Goal: Information Seeking & Learning: Learn about a topic

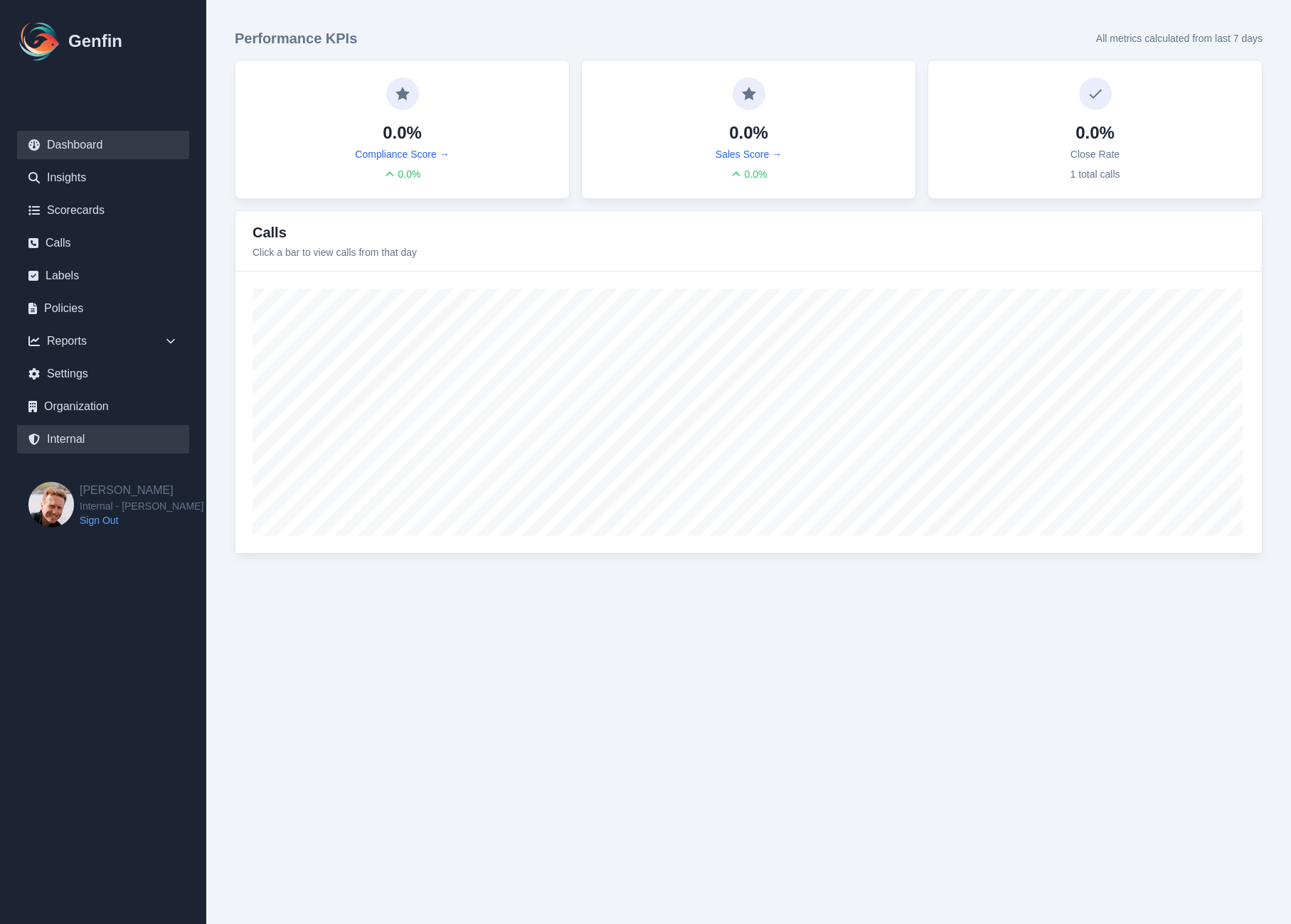
click at [75, 444] on link "Internal" at bounding box center [103, 439] width 172 height 29
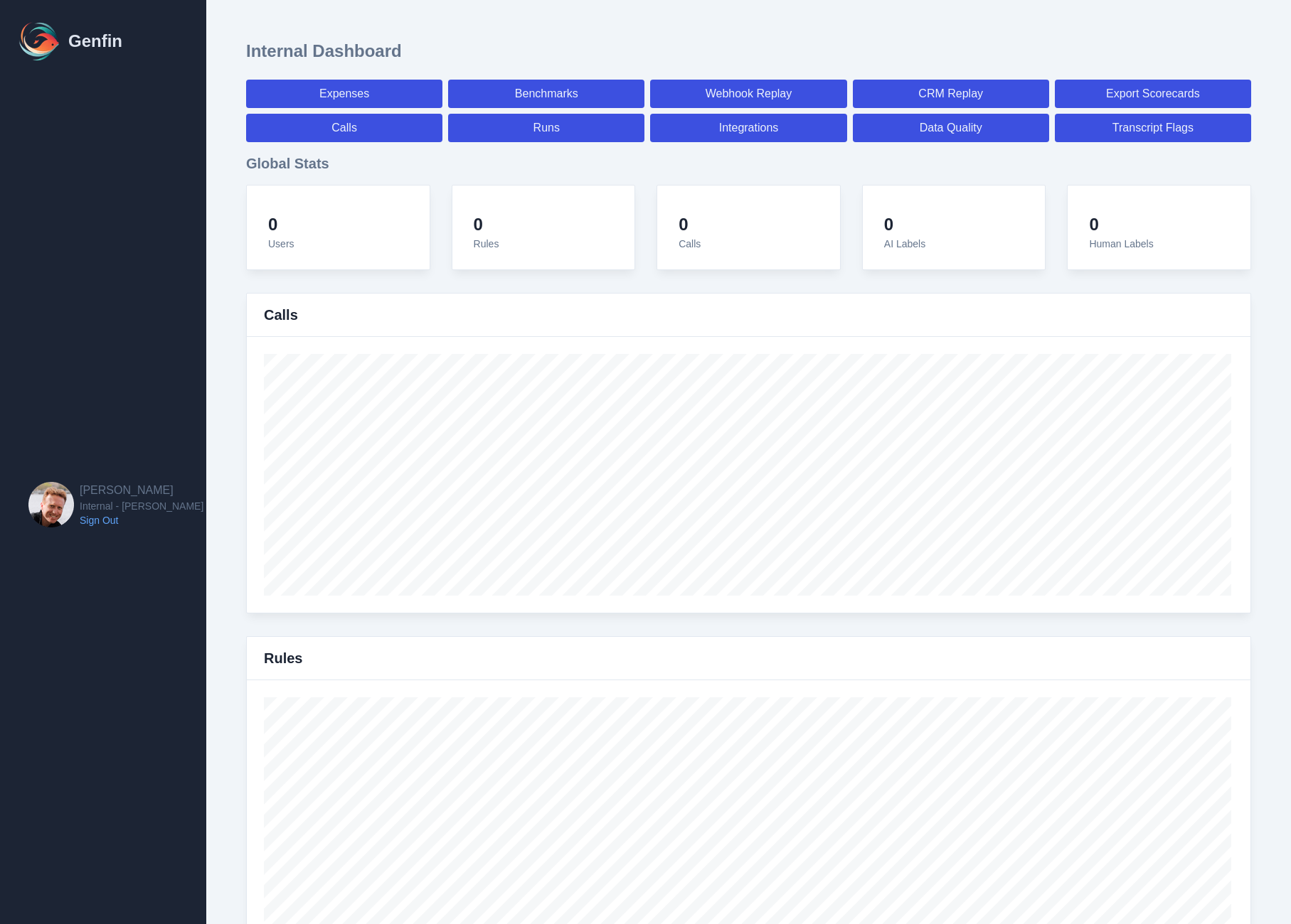
select select "paid"
select select "7"
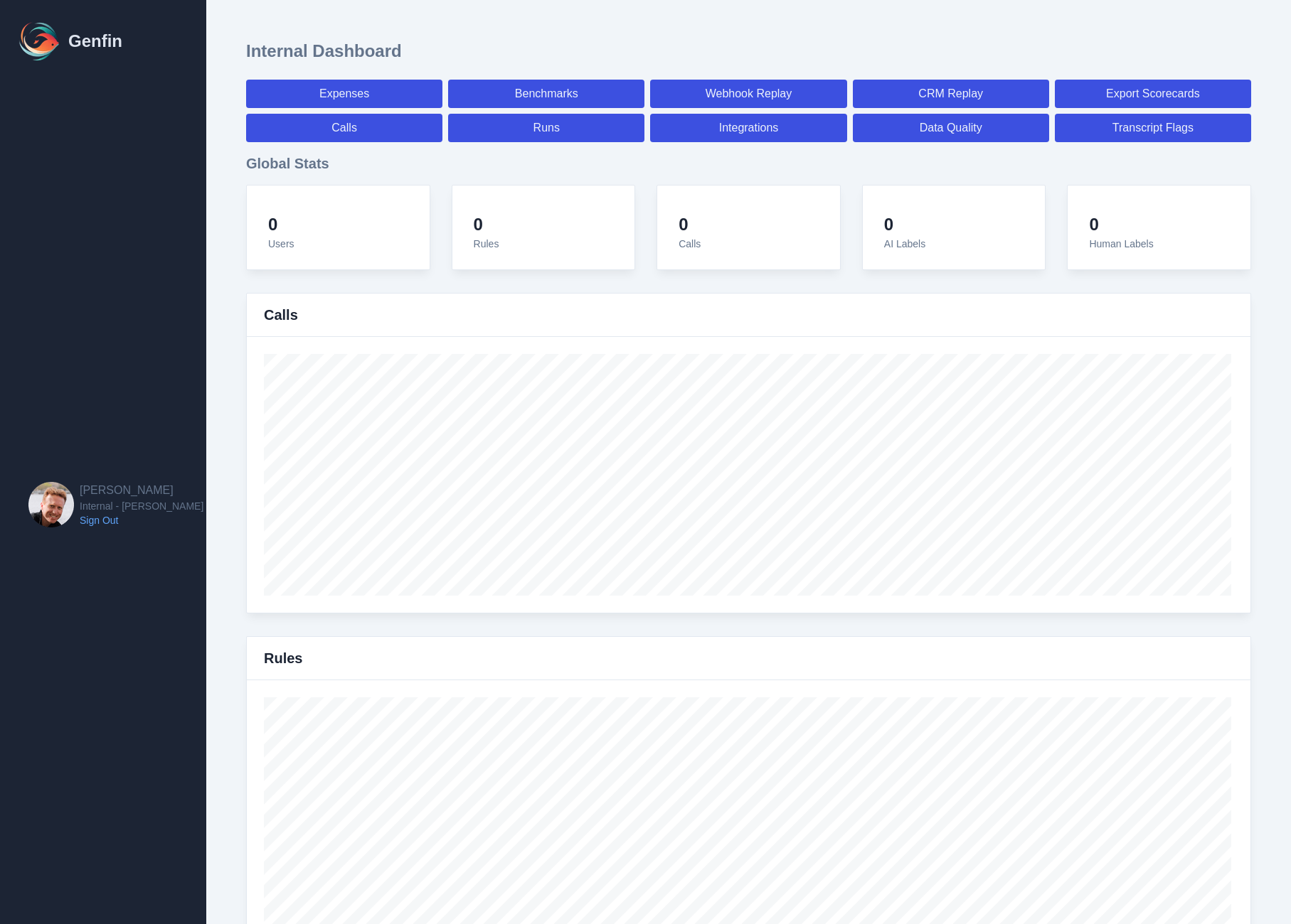
select select "paid"
select select "7"
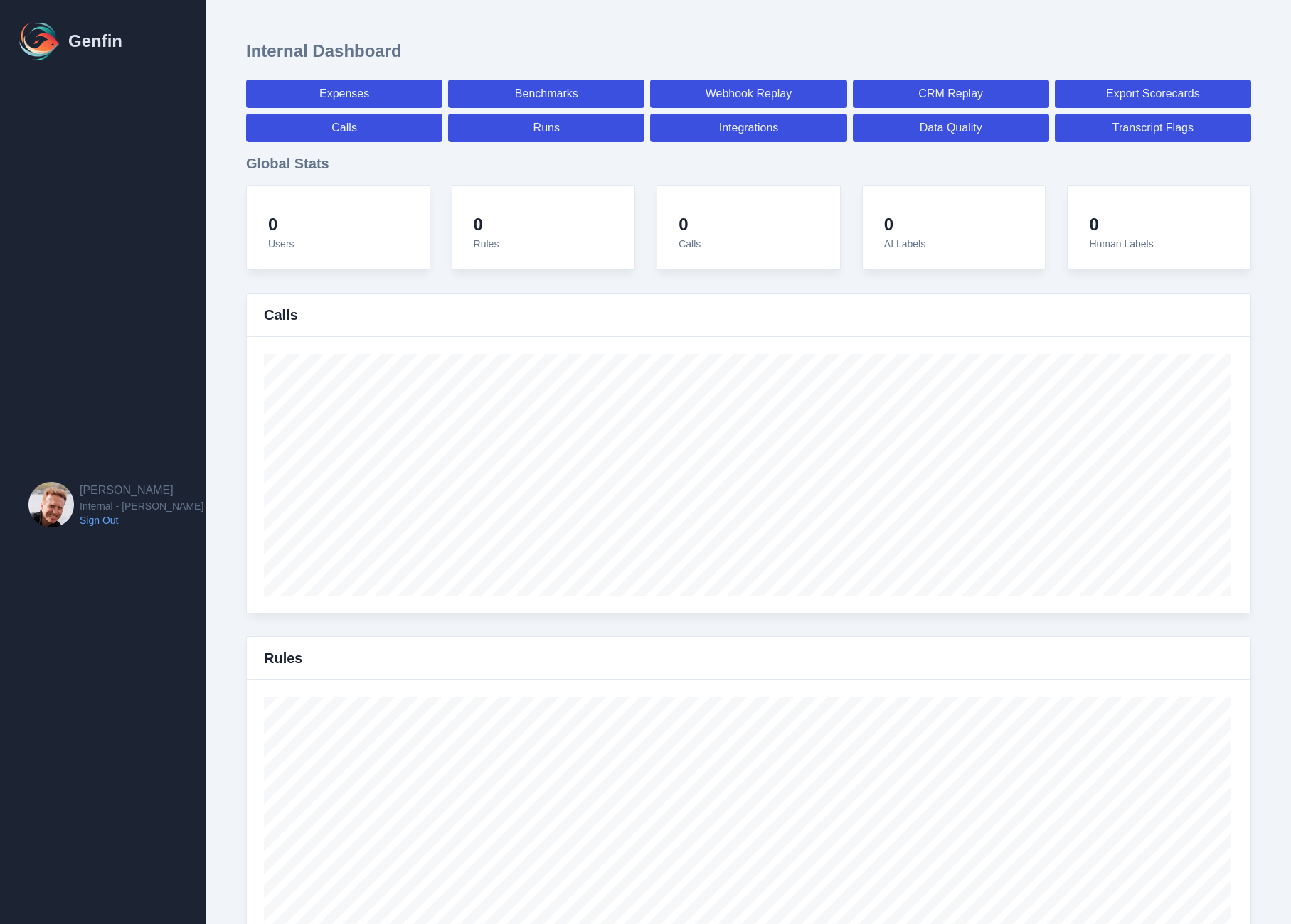
select select "7"
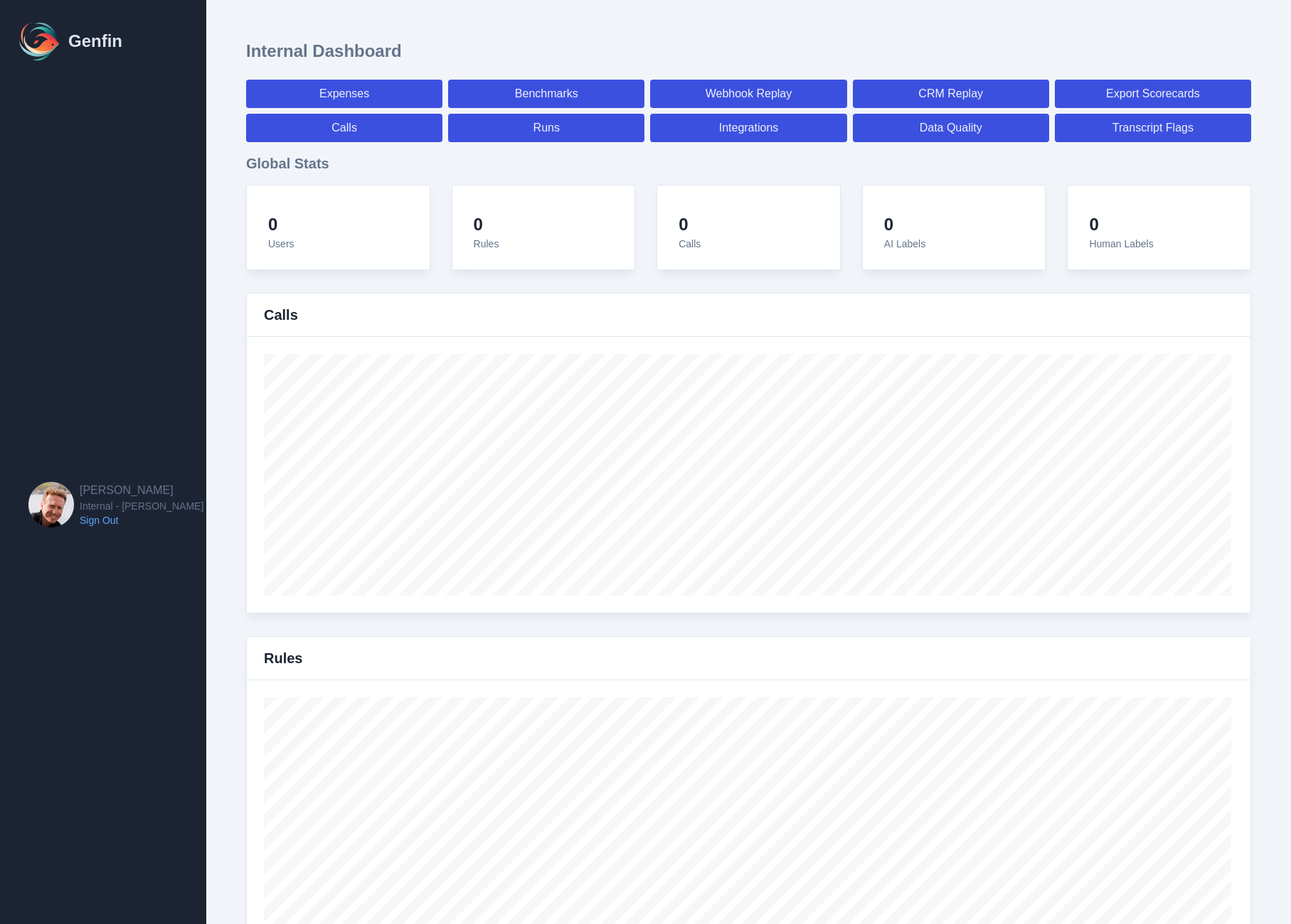
select select "7"
select select "paid"
select select "7"
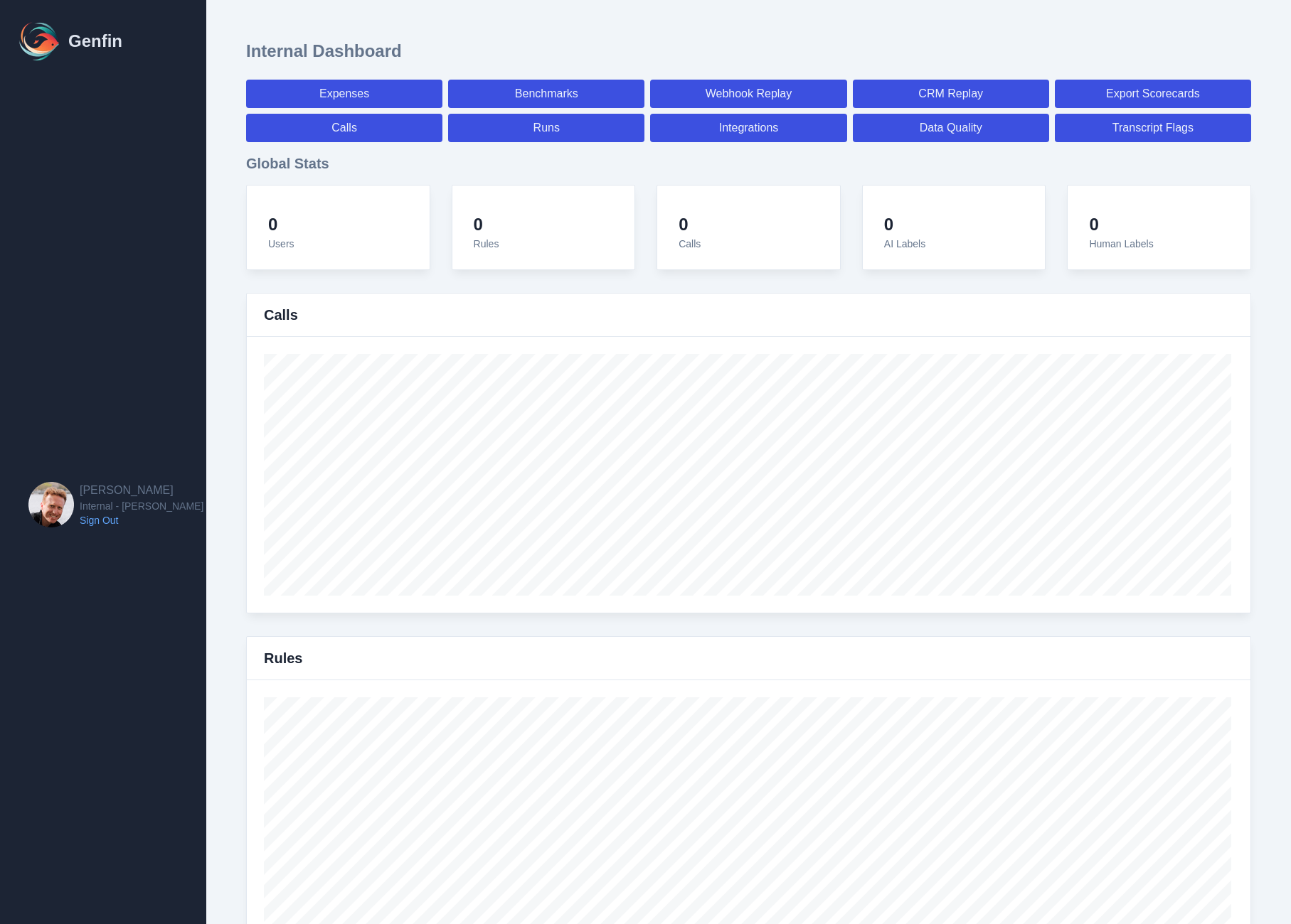
select select "7"
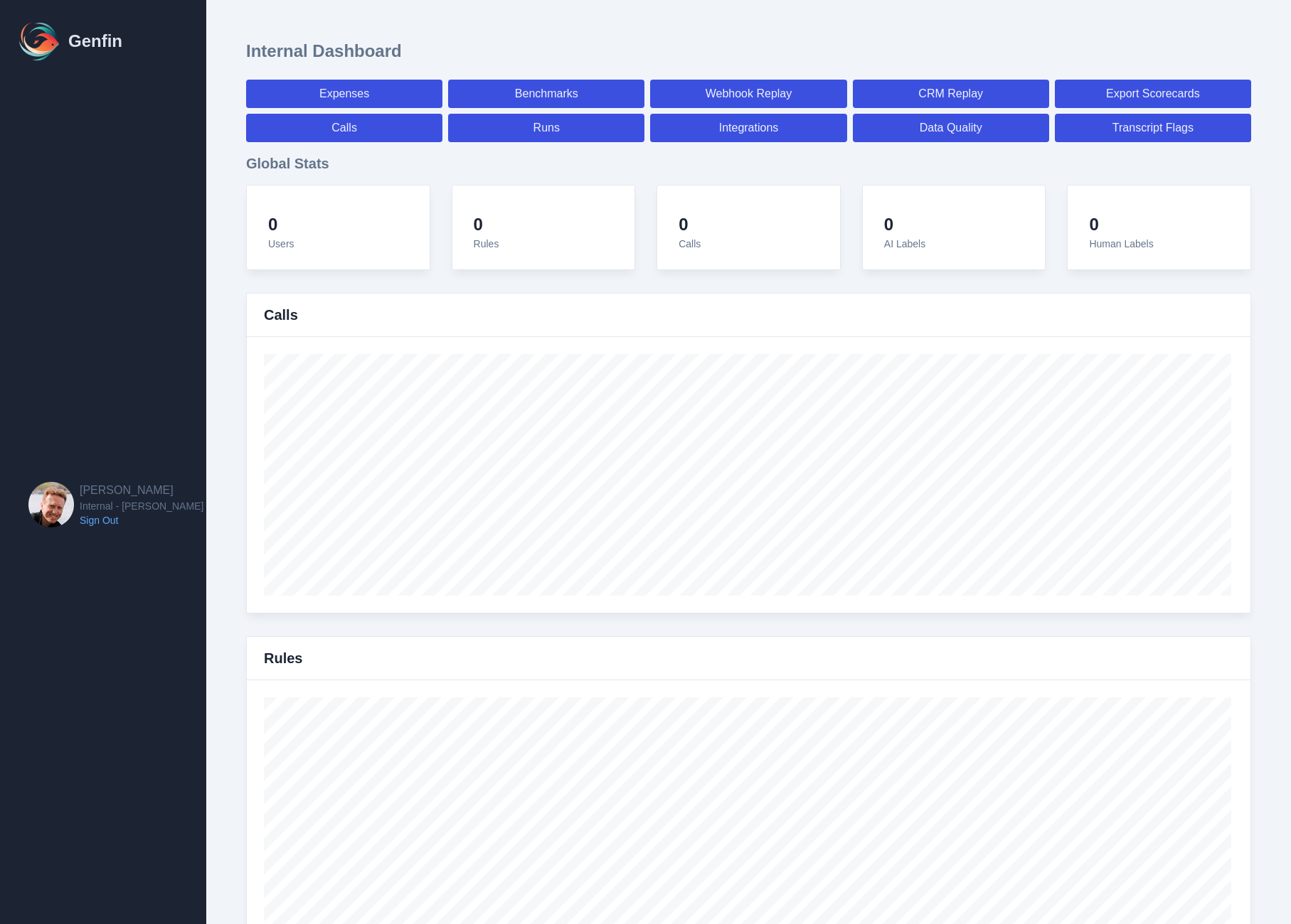
select select "7"
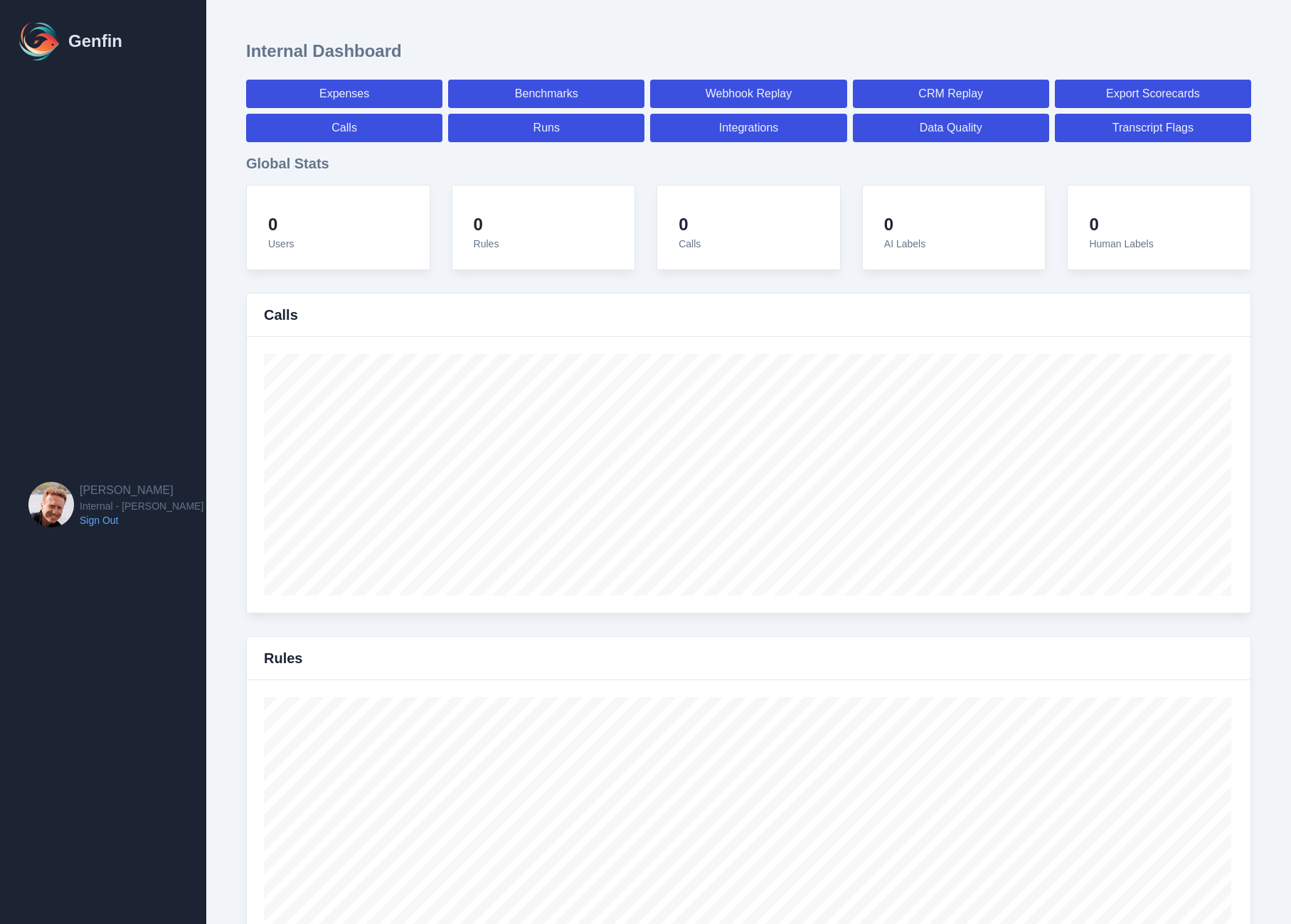
select select "7"
select select "paid"
select select "7"
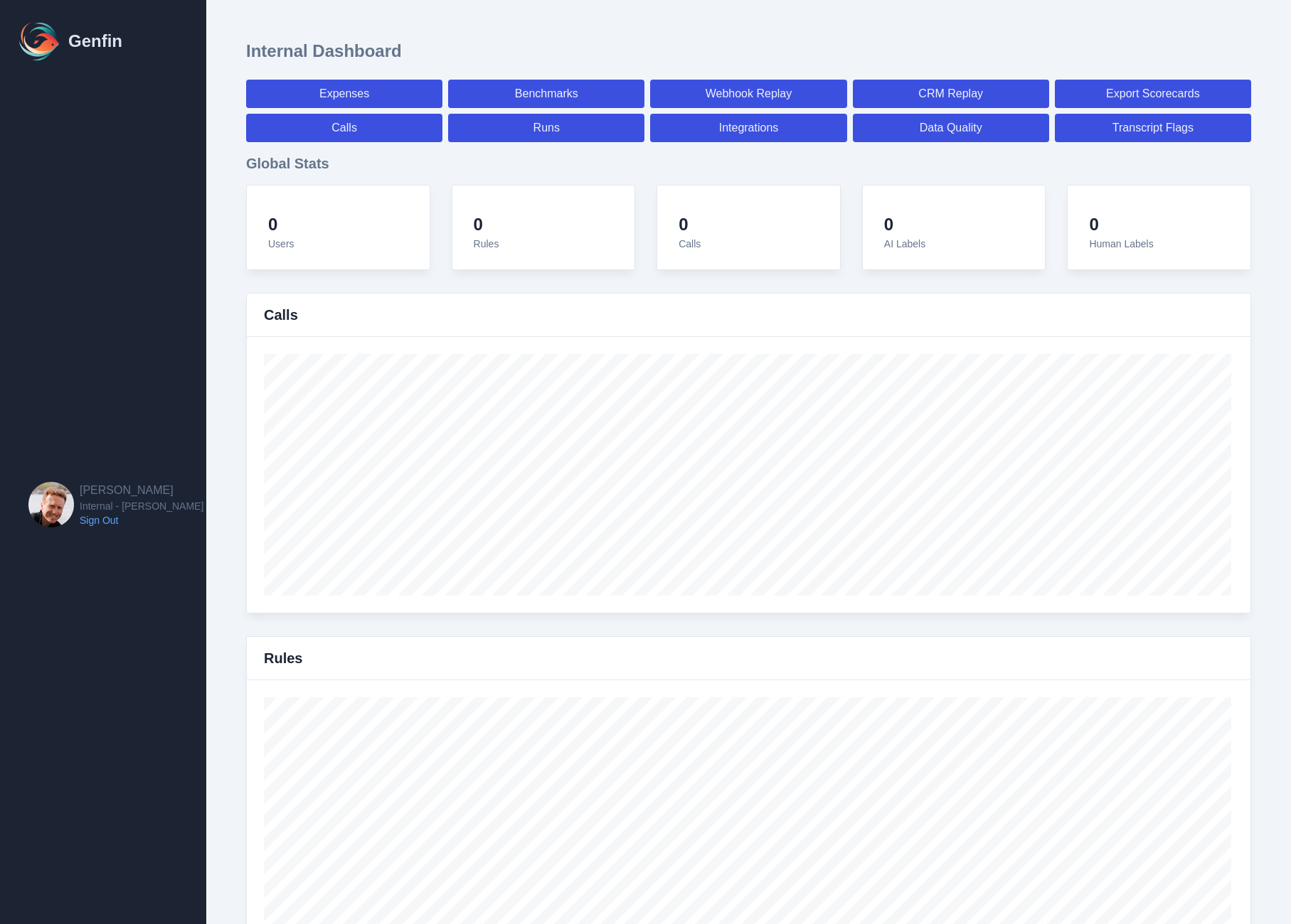
select select "7"
select select "paid"
select select "7"
select select "paid"
select select "7"
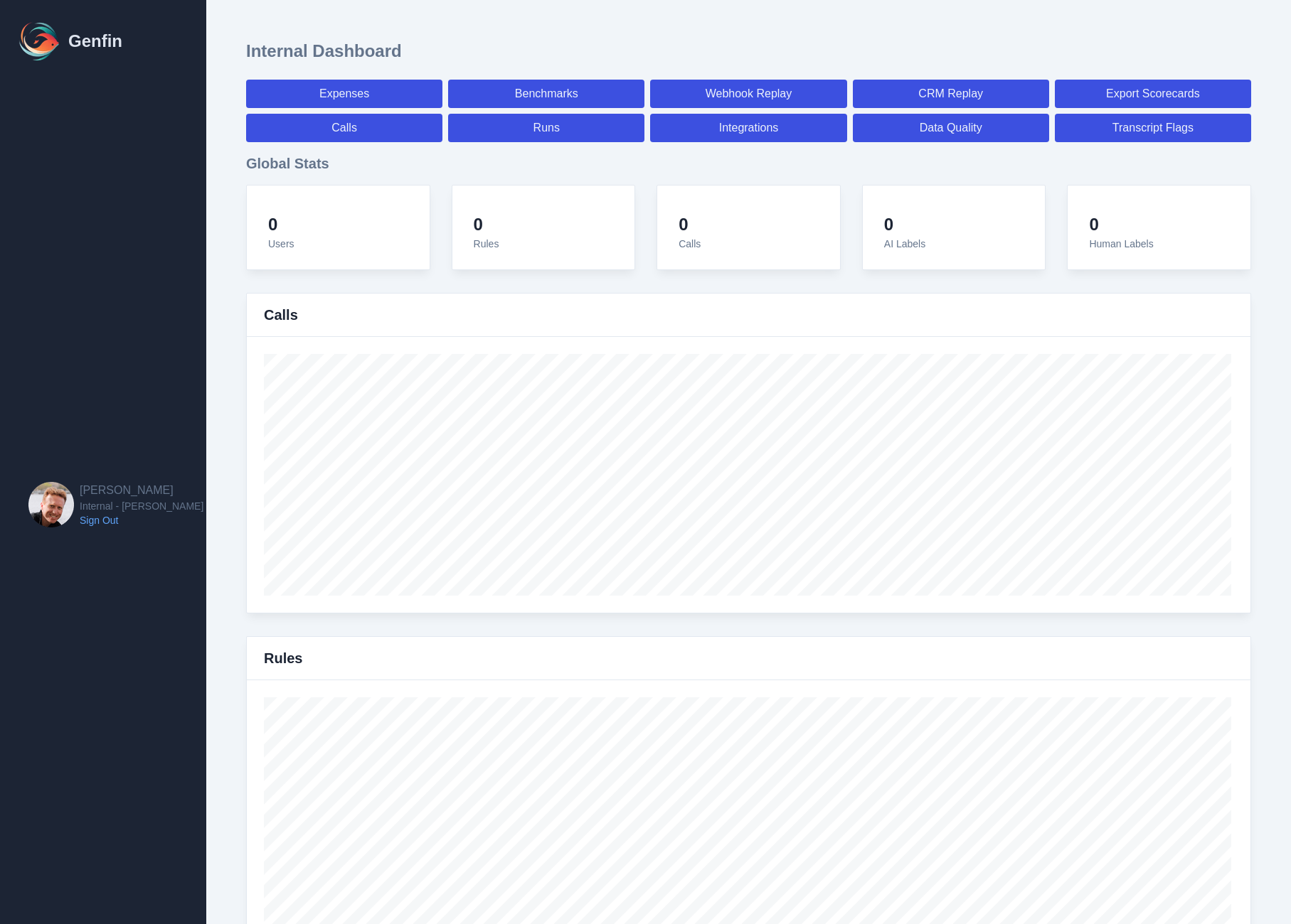
select select "7"
select select "paid"
select select "7"
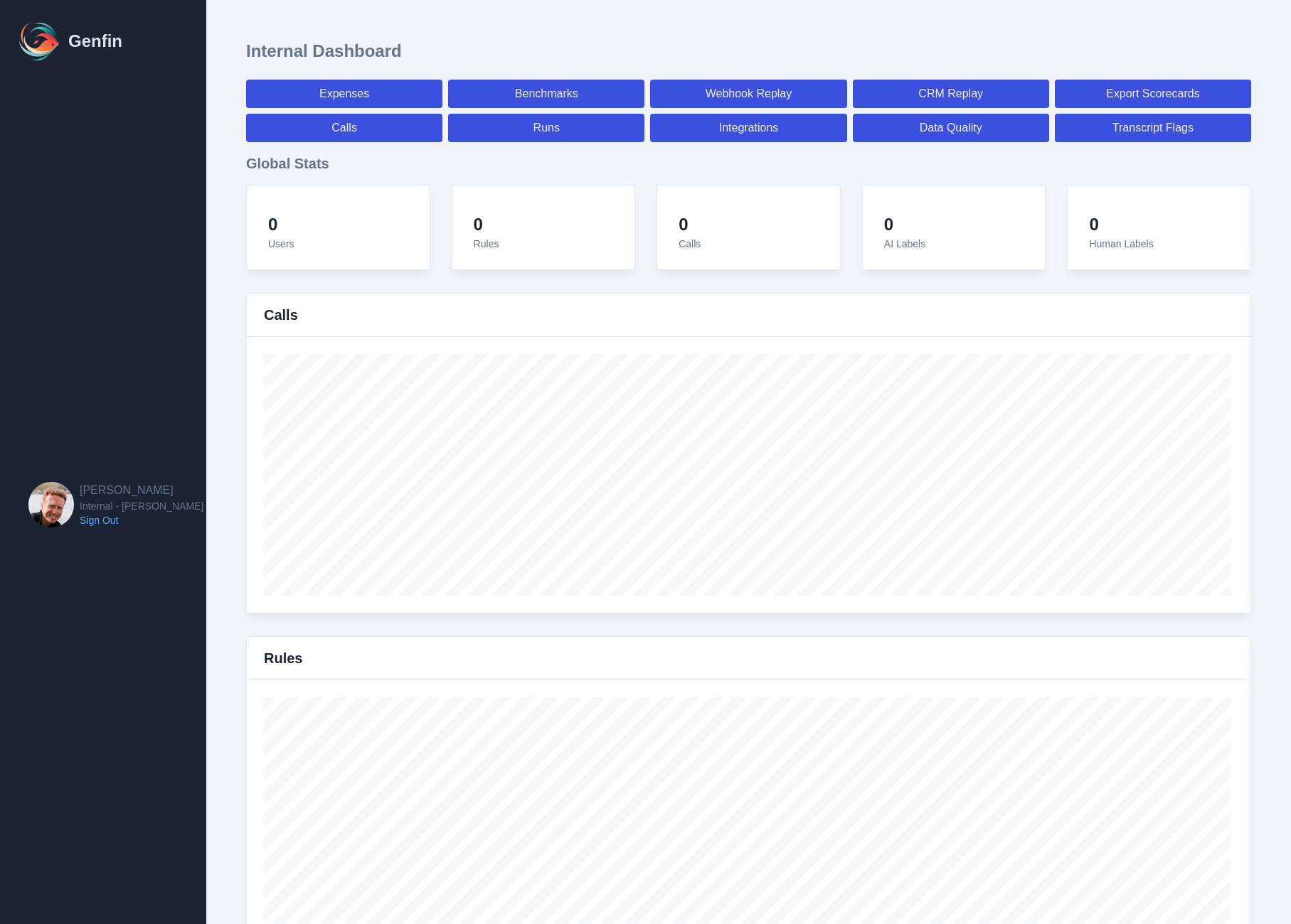
select select "7"
select select "paid"
select select "7"
select select "paid"
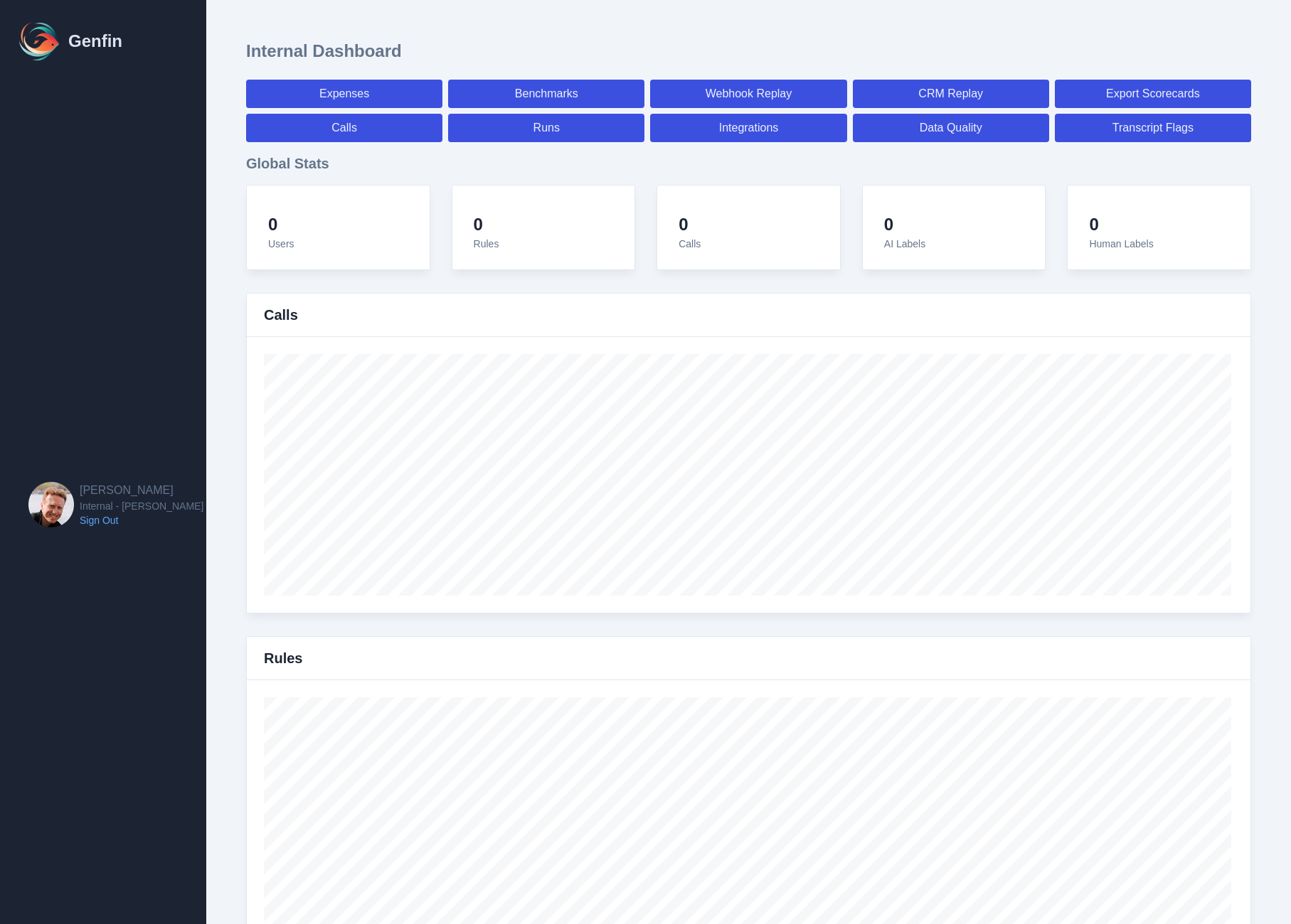
select select "7"
select select "paid"
select select "7"
select select "paid"
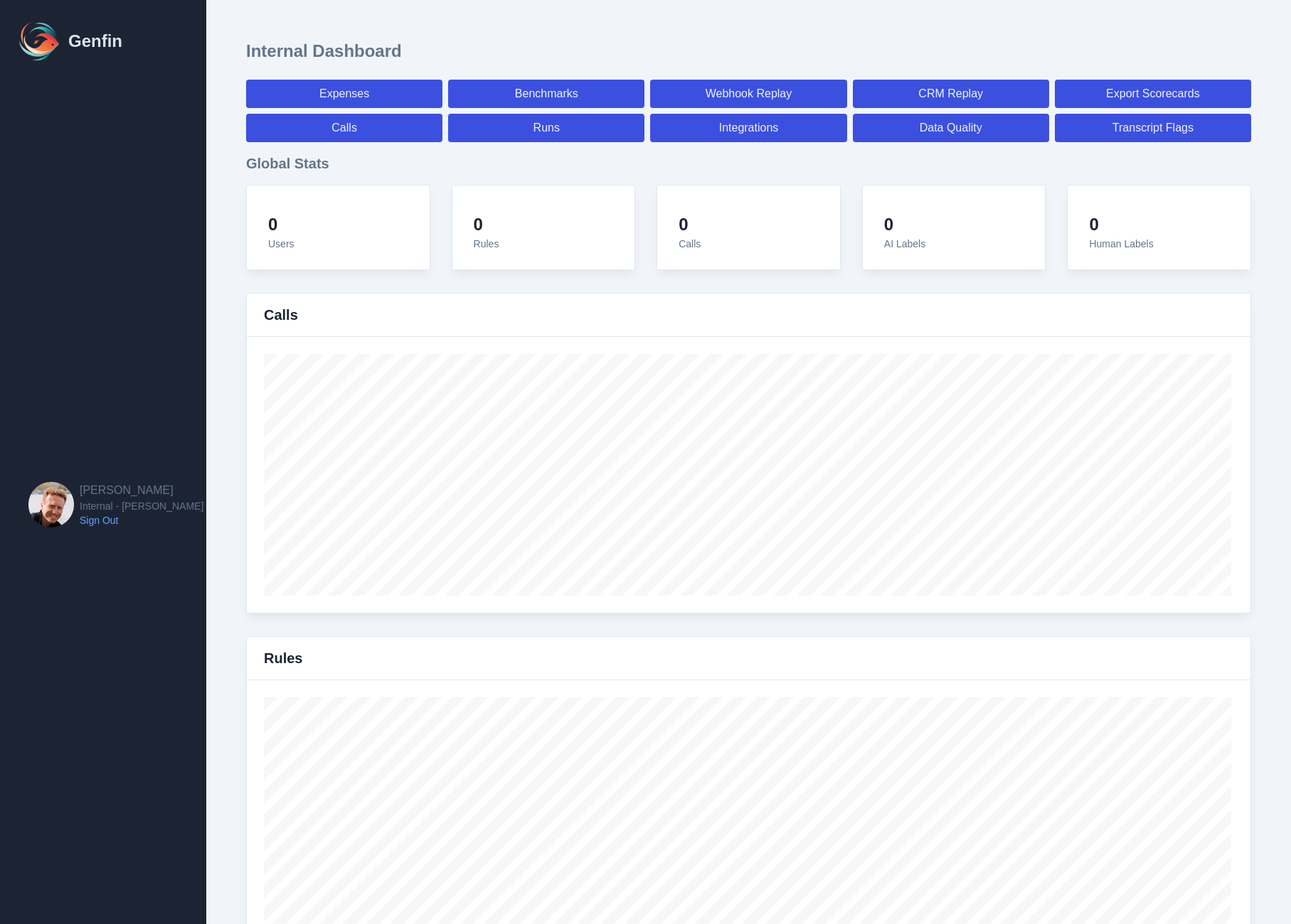
select select "7"
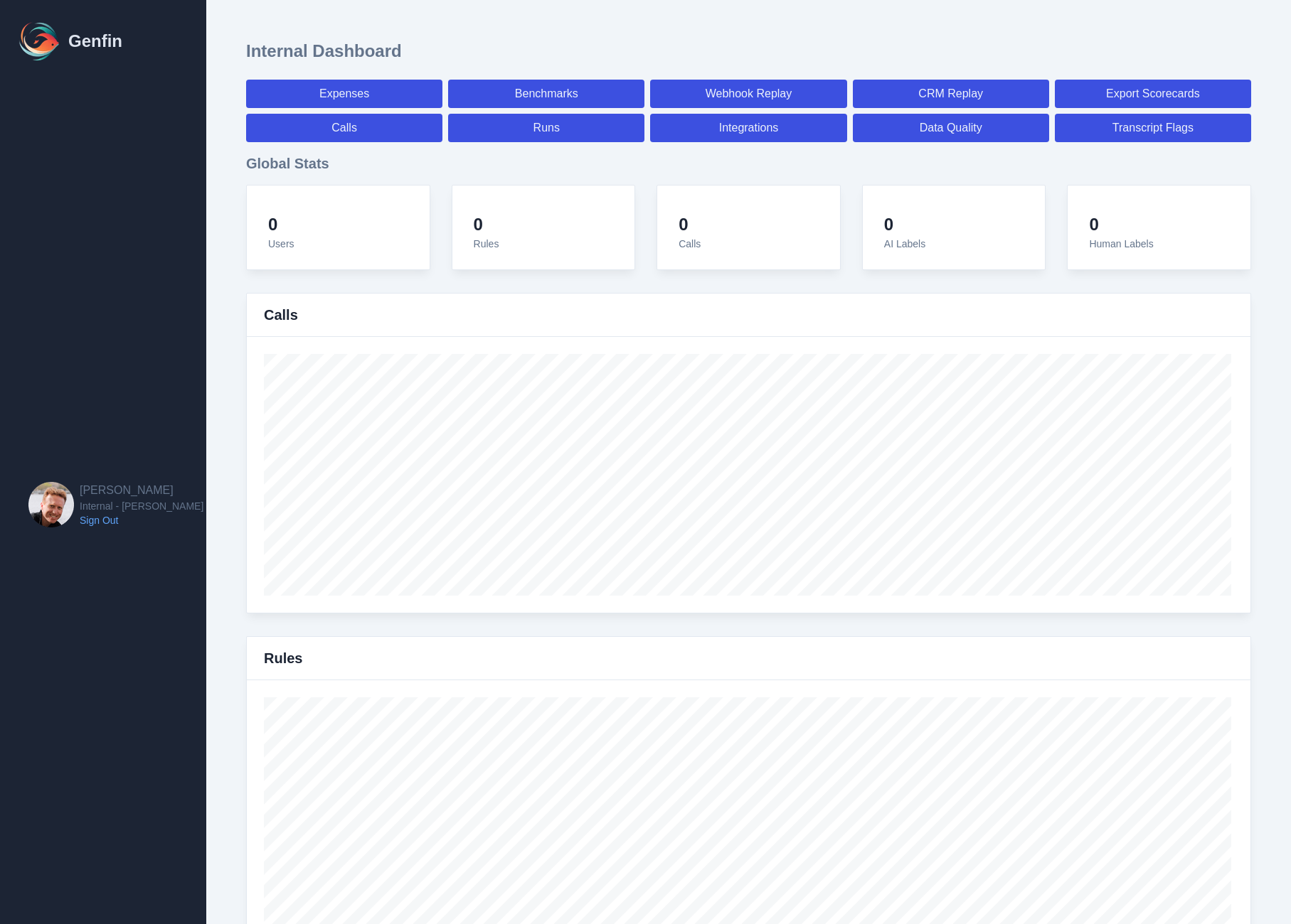
select select "7"
select select "paid"
select select "7"
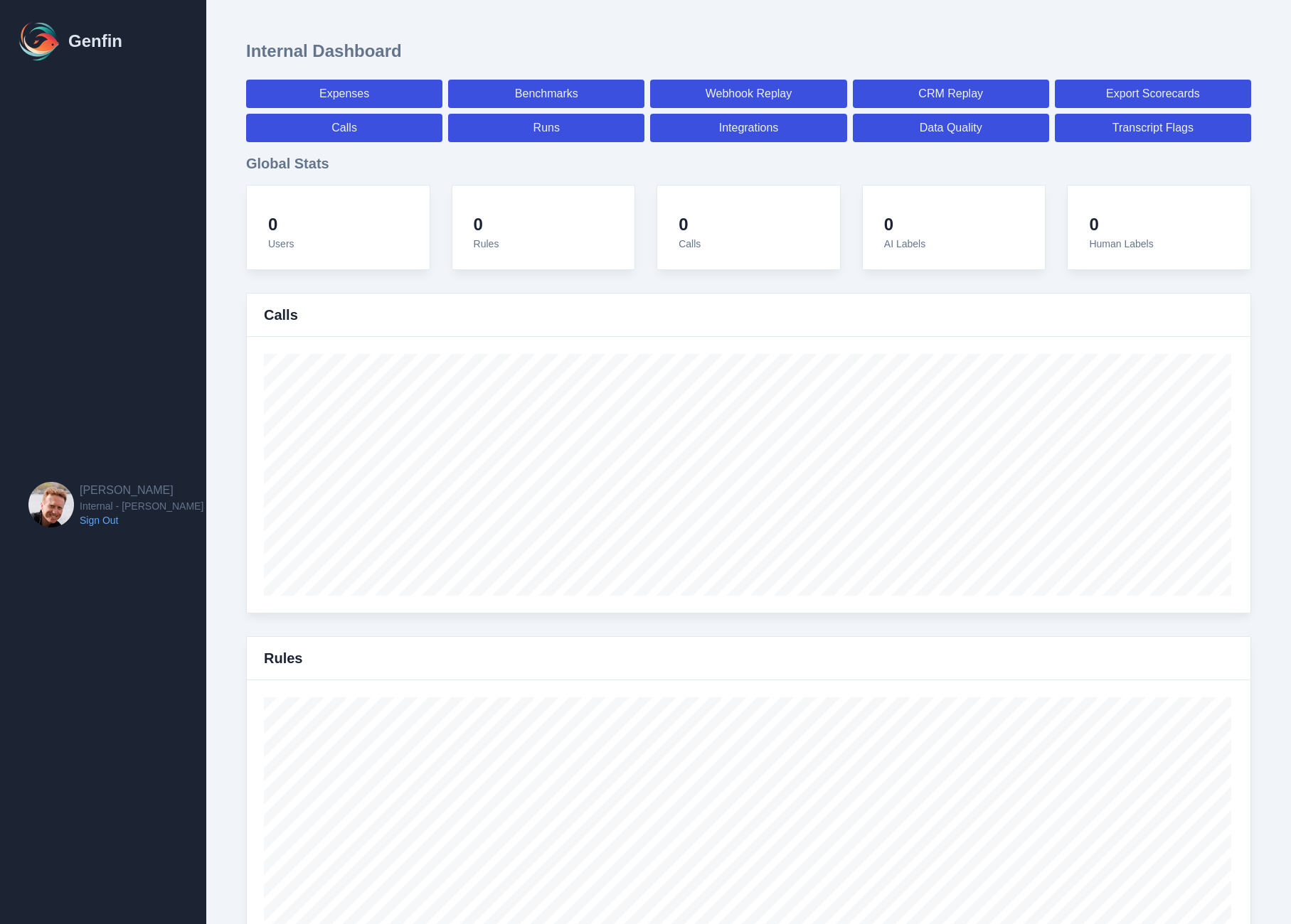
select select "7"
select select "paid"
select select "7"
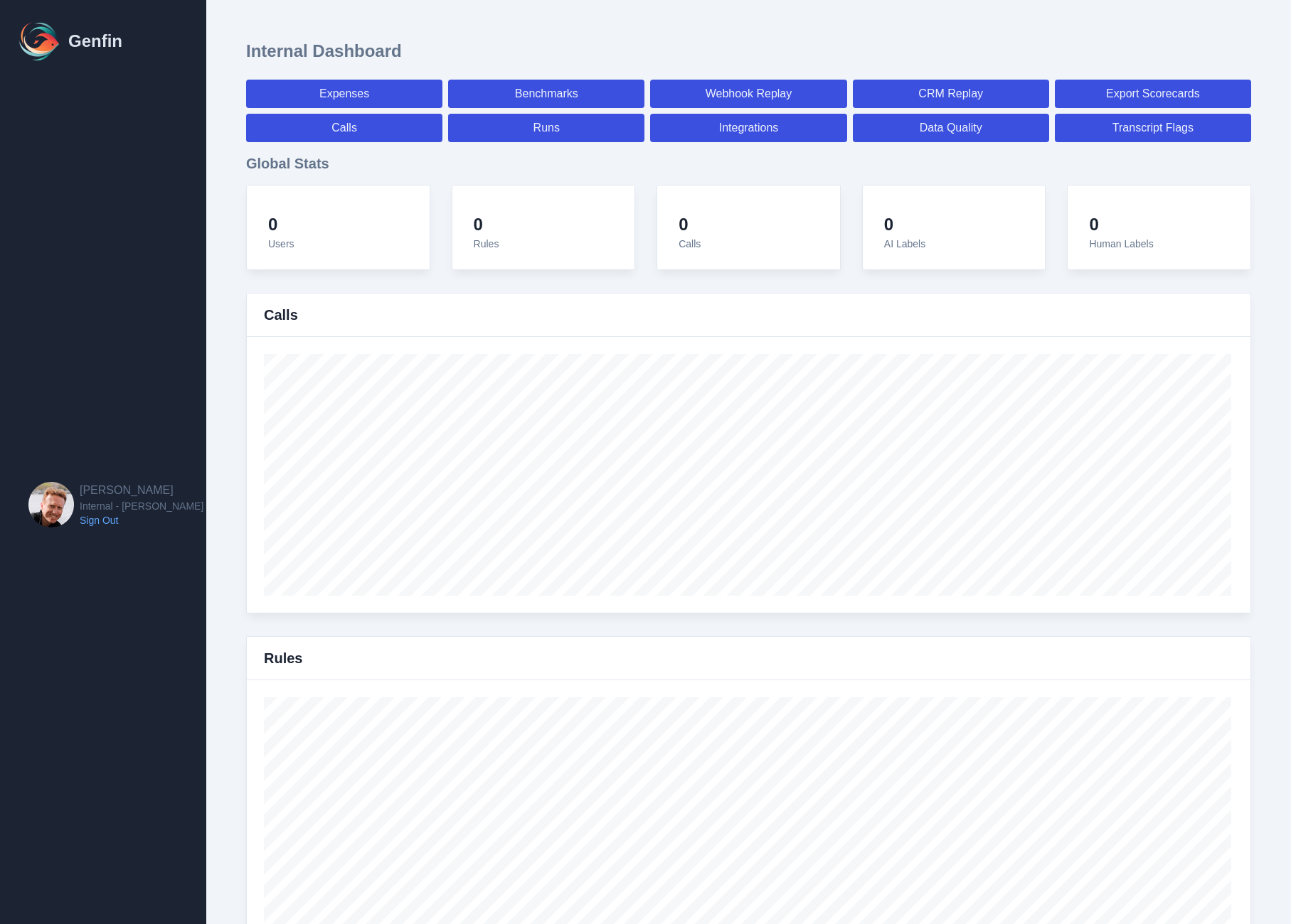
select select "7"
select select "paid"
select select "7"
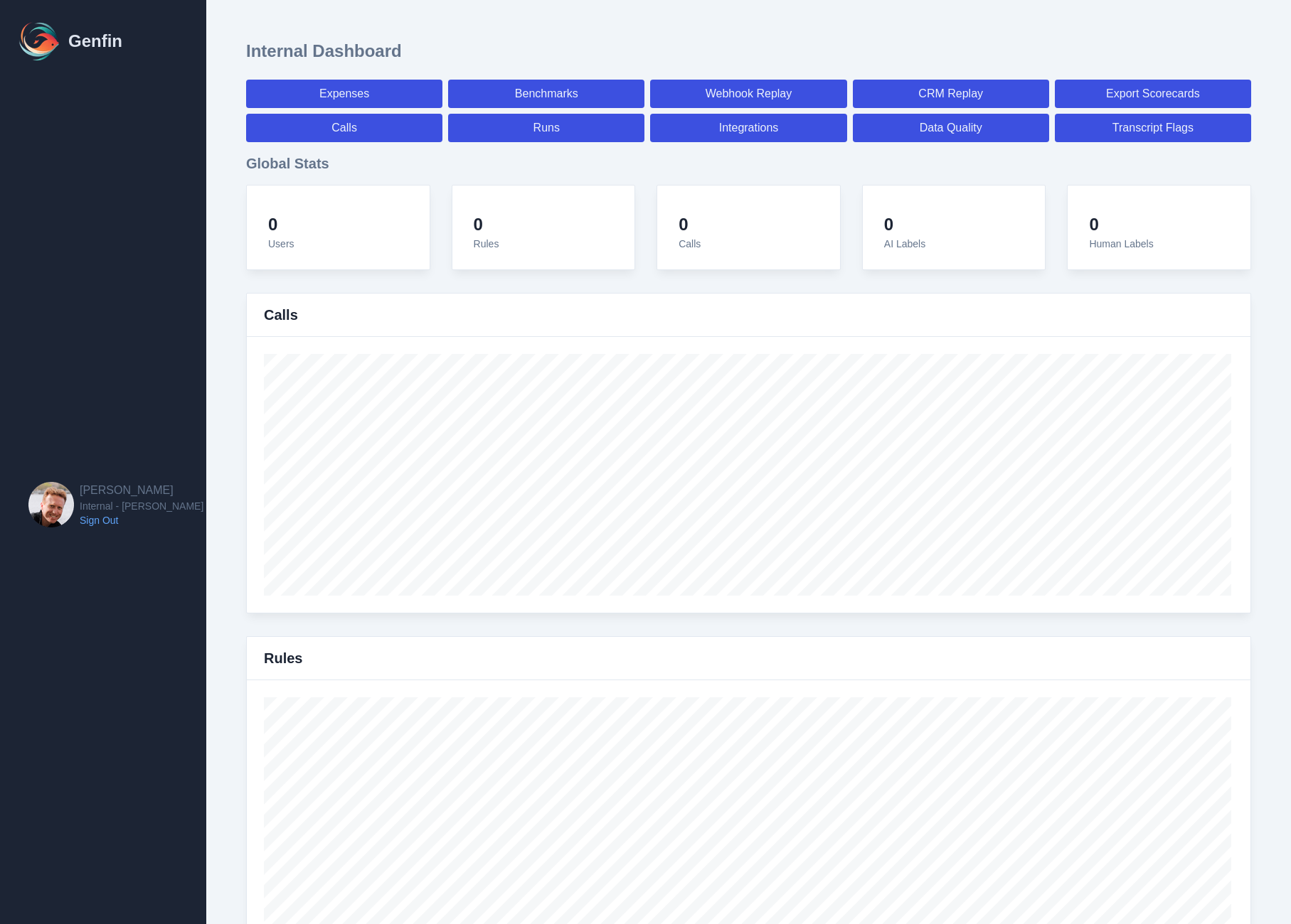
select select "7"
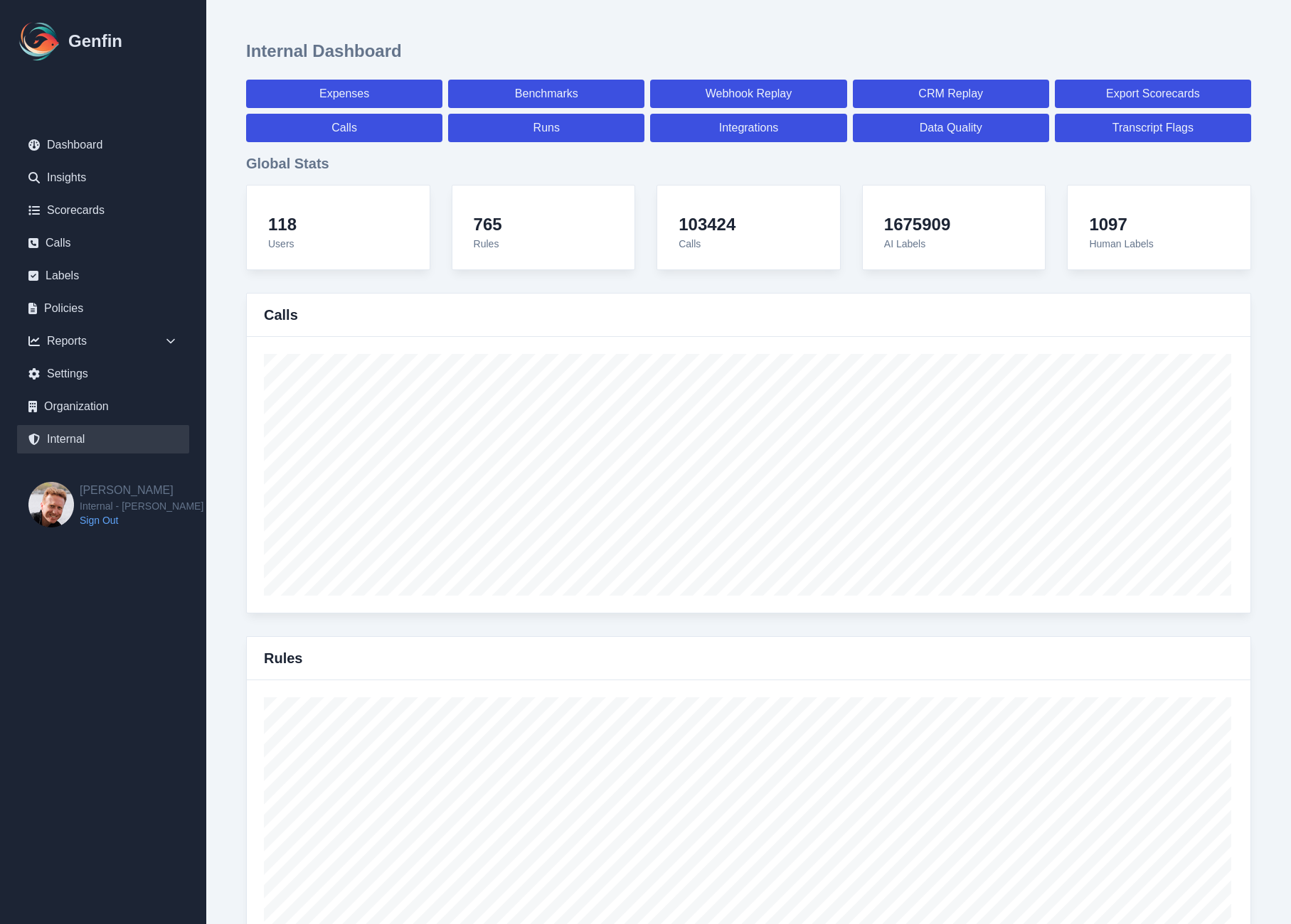
scroll to position [1599, 0]
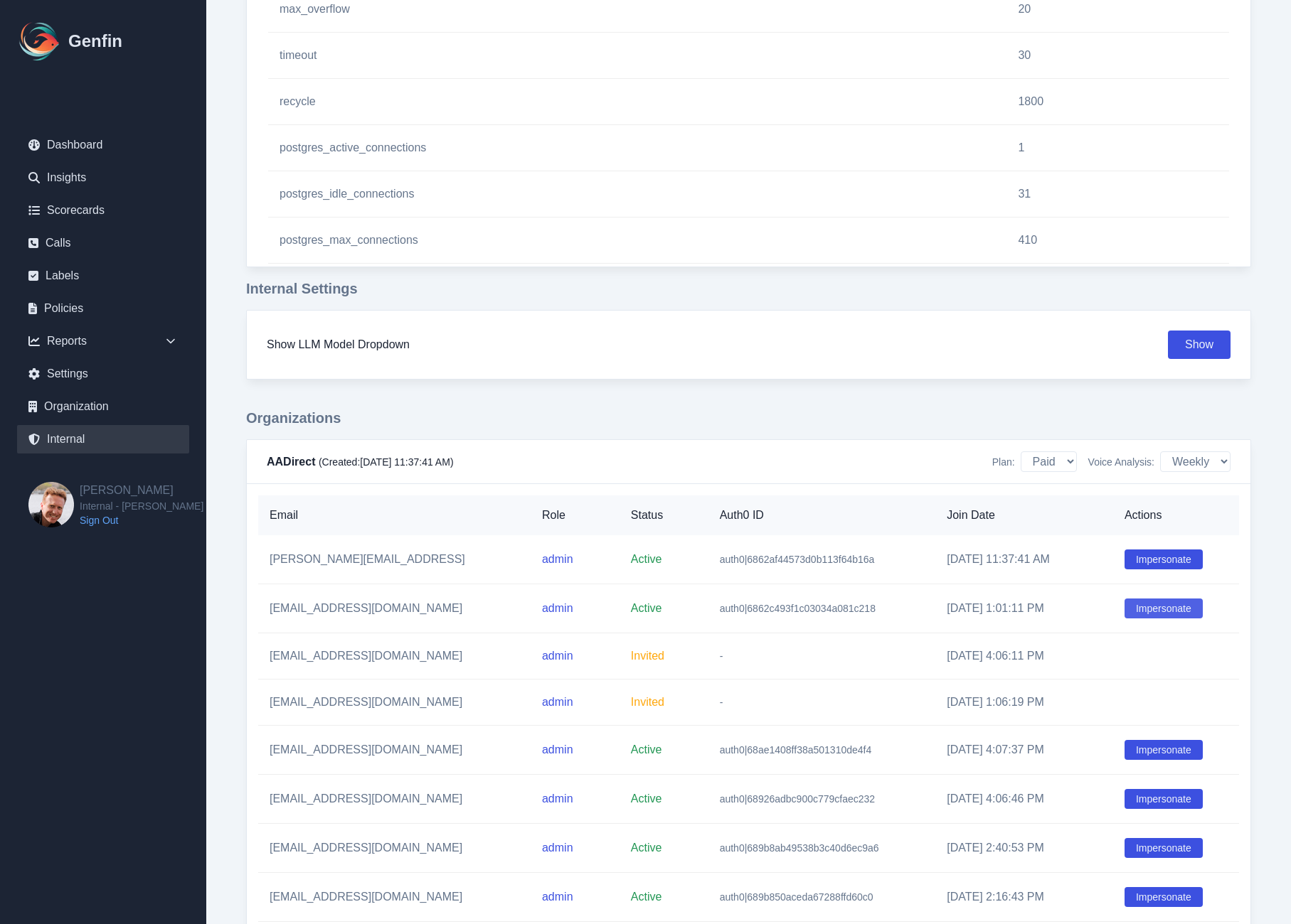
click at [1157, 610] on button "Impersonate" at bounding box center [1163, 608] width 78 height 20
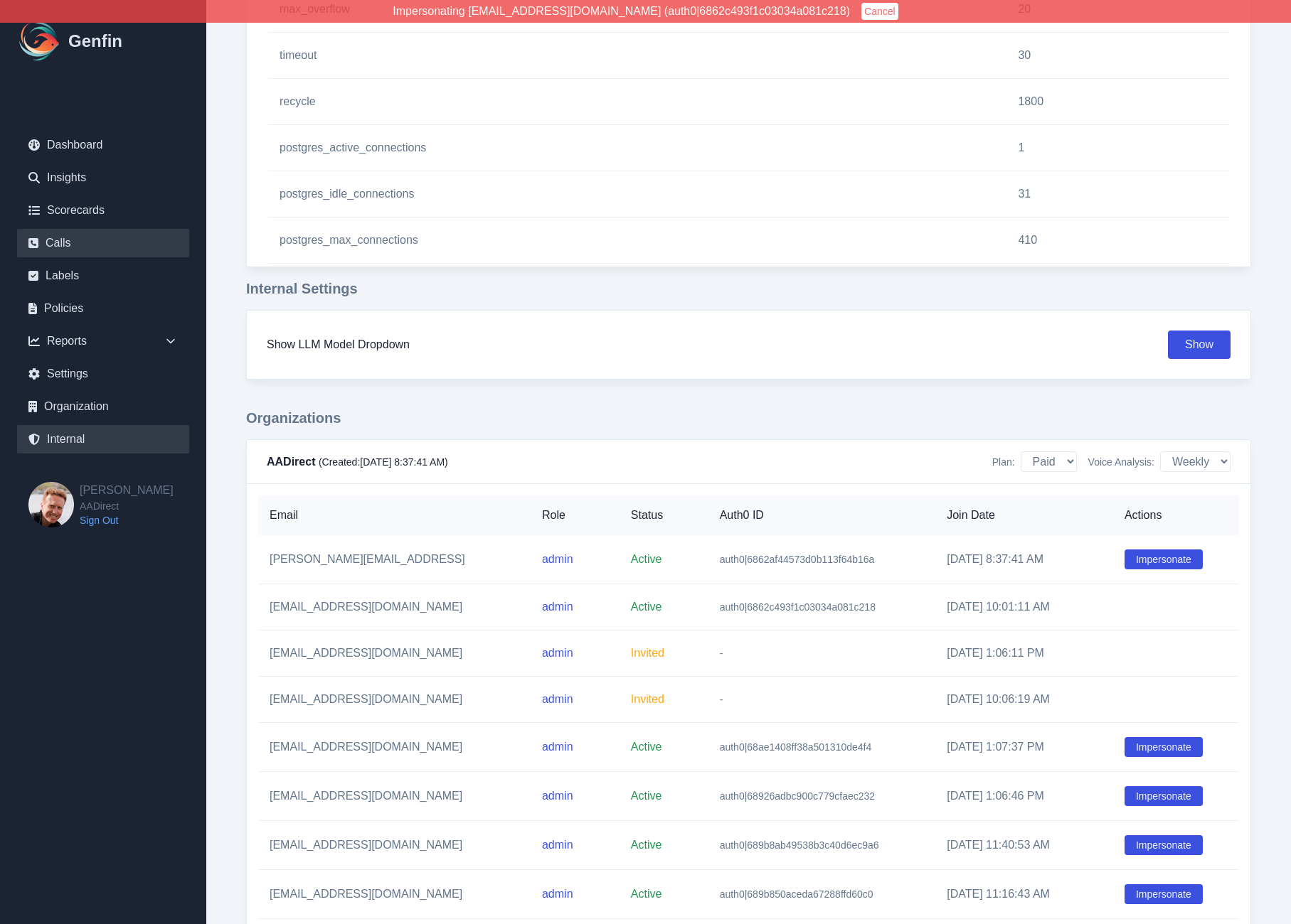
click at [52, 249] on link "Calls" at bounding box center [103, 243] width 172 height 29
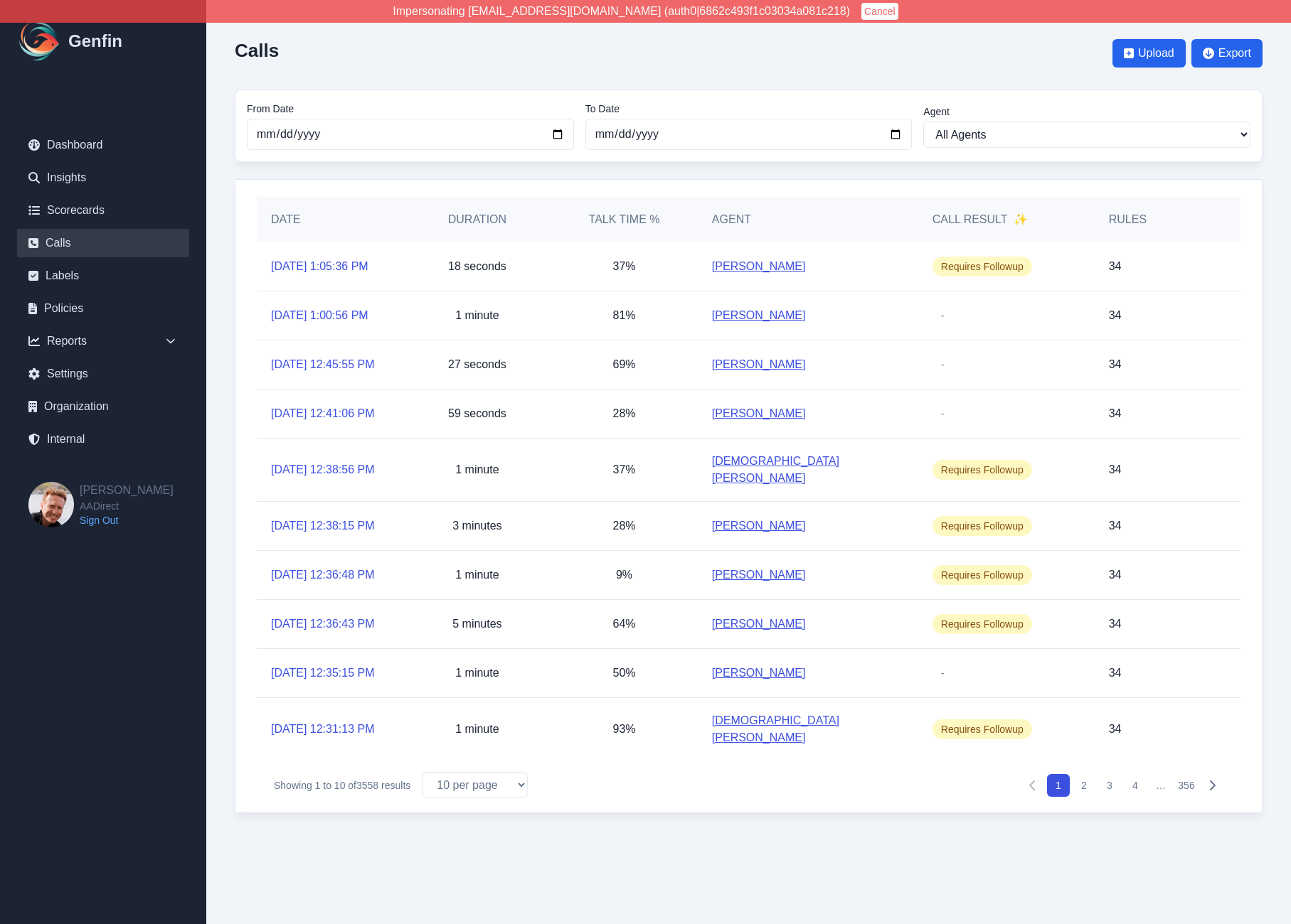
click at [1079, 797] on button "2" at bounding box center [1083, 785] width 23 height 23
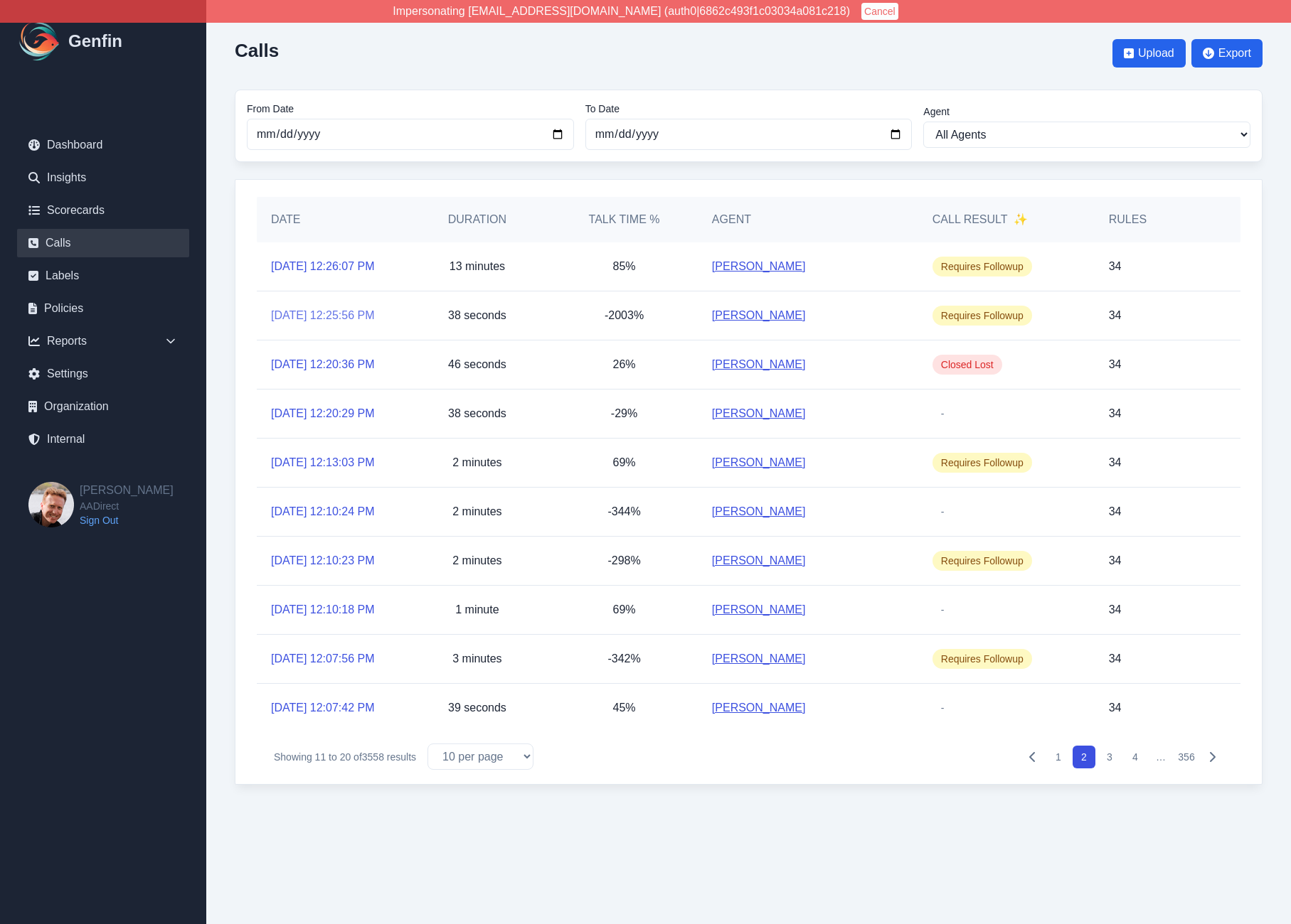
click at [336, 324] on link "9/22/2025, 12:25:56 PM" at bounding box center [323, 315] width 104 height 17
click at [315, 423] on link "9/22/2025, 12:20:29 PM" at bounding box center [323, 414] width 104 height 17
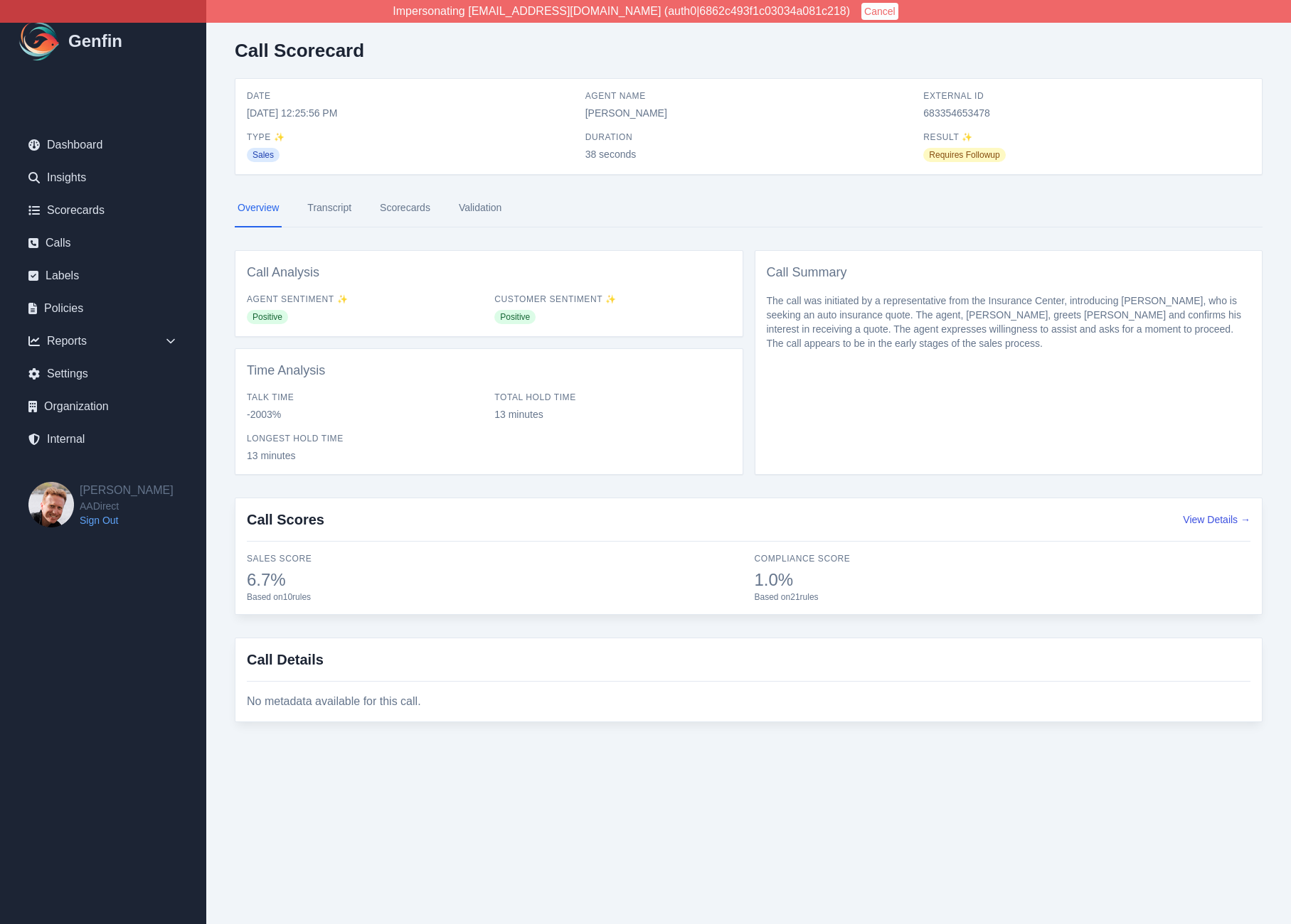
click at [338, 204] on link "Transcript" at bounding box center [330, 208] width 50 height 39
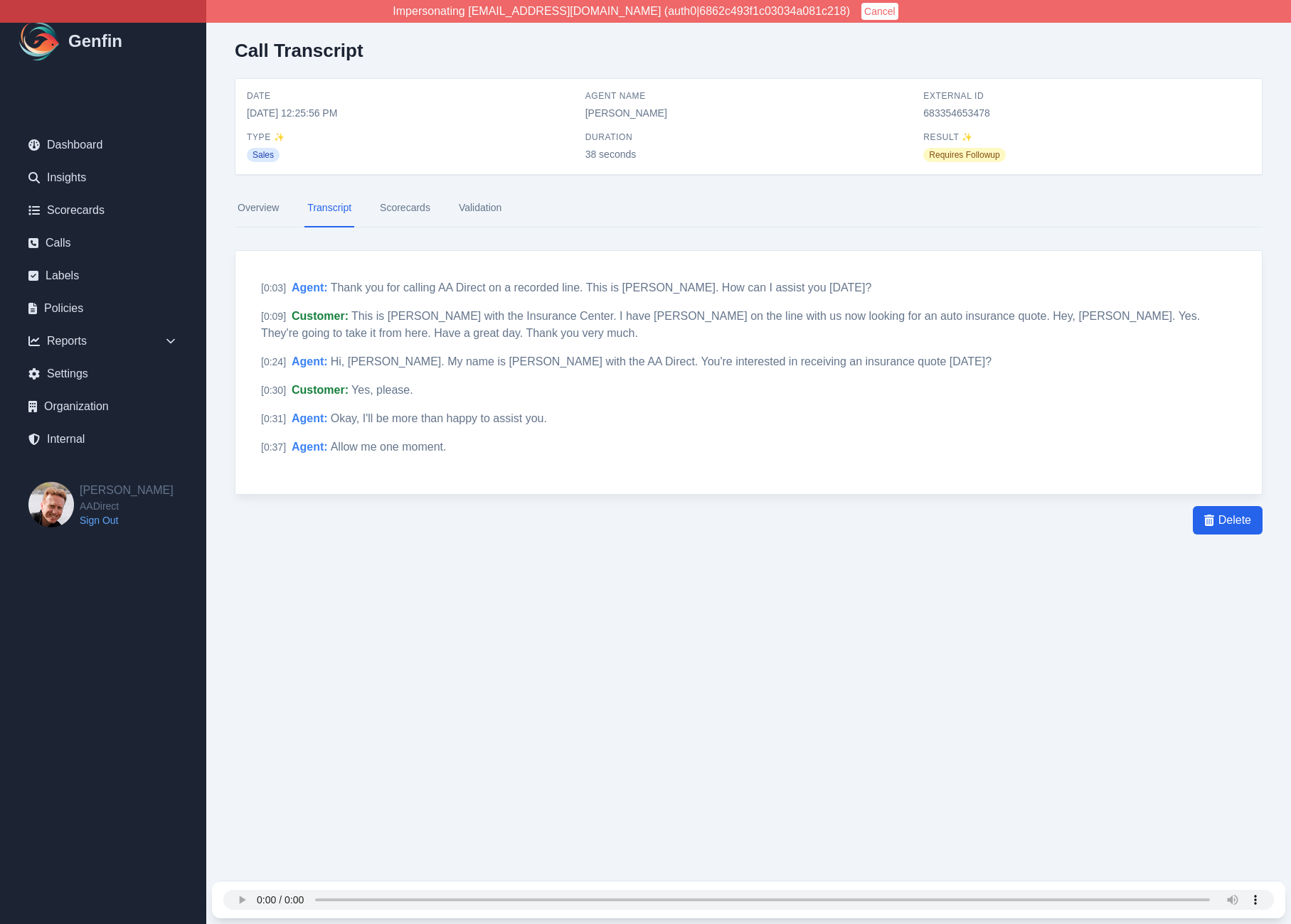
click at [267, 632] on html "Impersonating [EMAIL_ADDRESS][DOMAIN_NAME] (auth0|6862c493f1c03034a081c218) Can…" at bounding box center [646, 316] width 1291 height 632
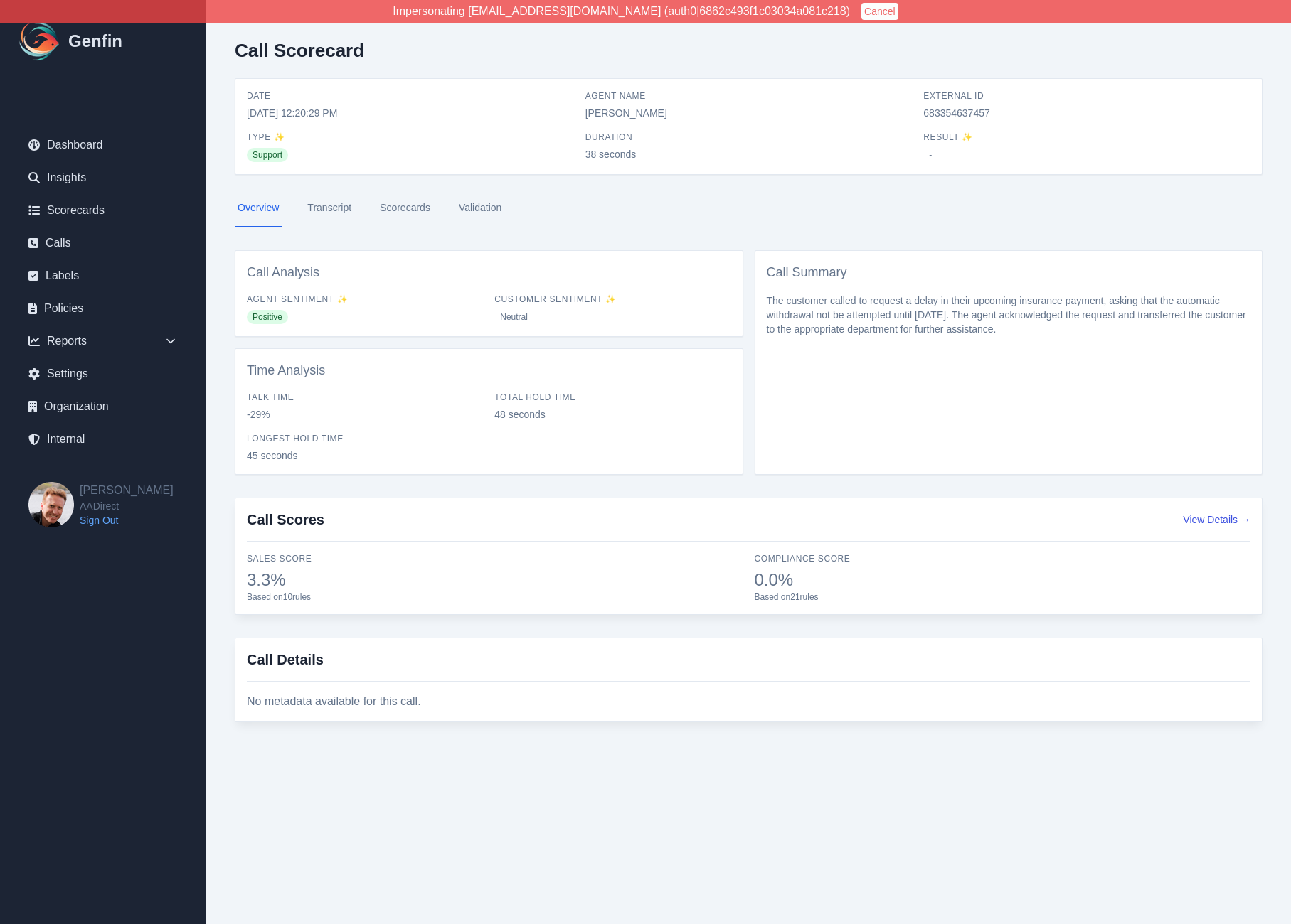
click at [331, 206] on link "Transcript" at bounding box center [330, 208] width 50 height 39
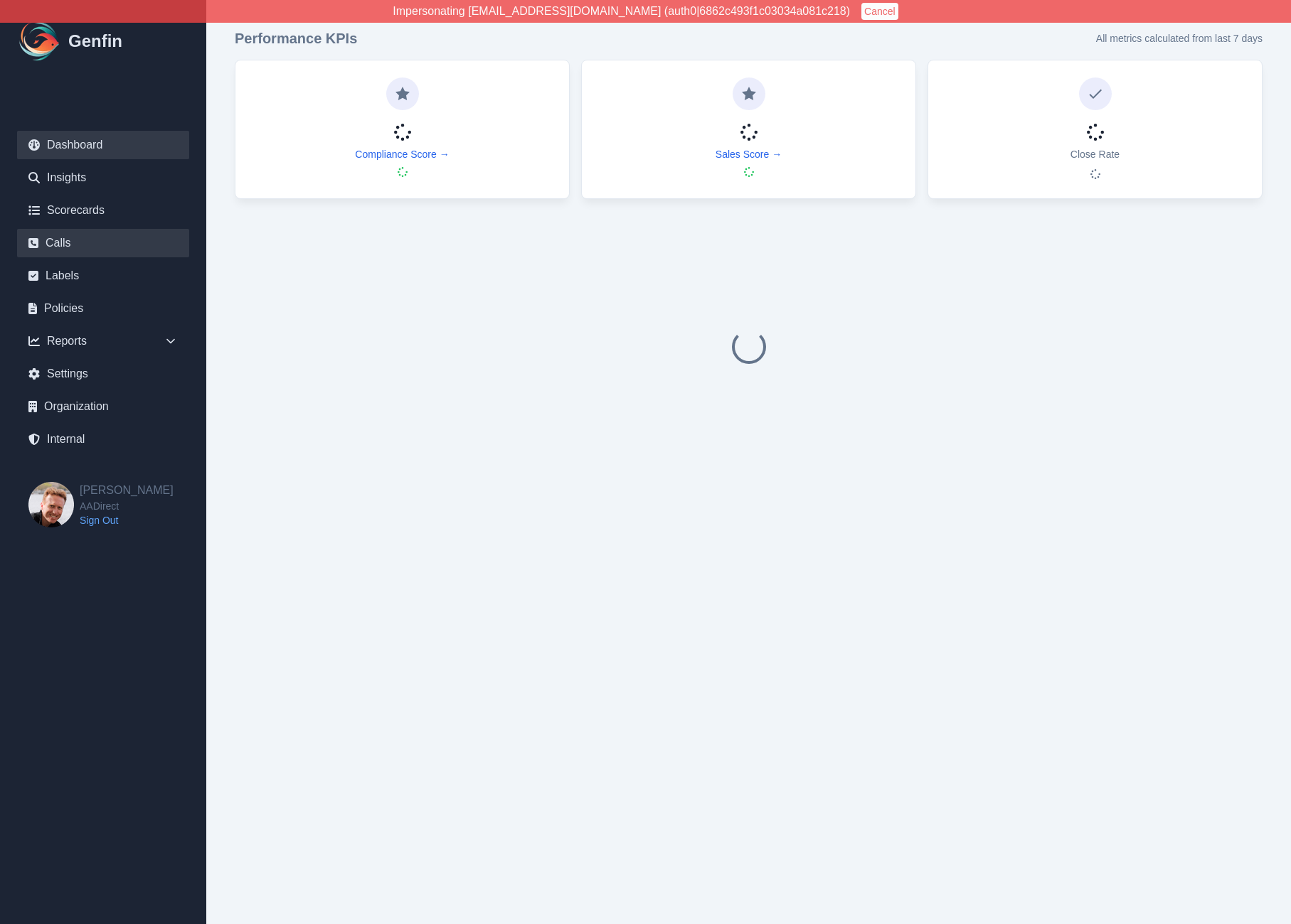
click at [76, 238] on link "Calls" at bounding box center [103, 243] width 172 height 29
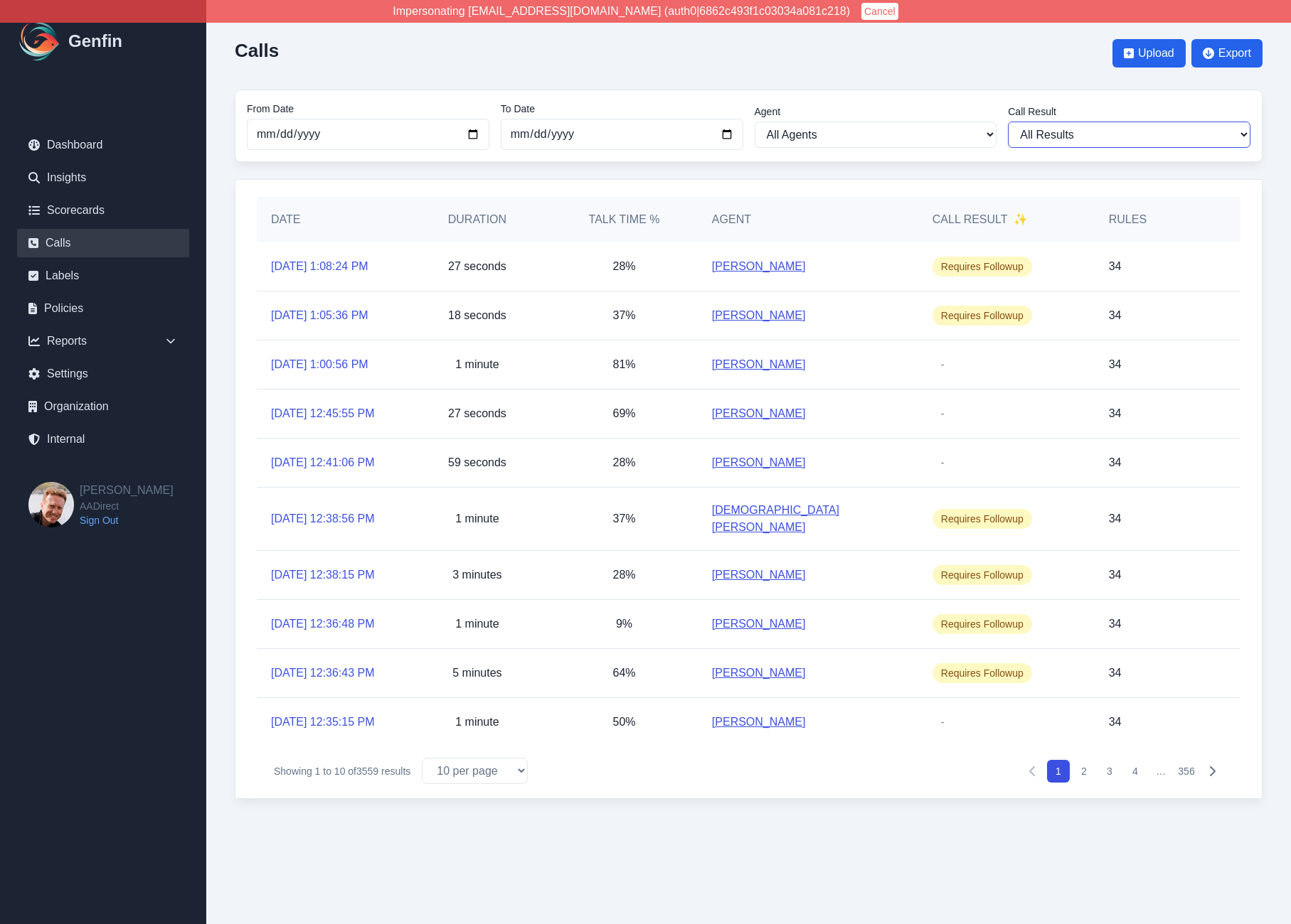
click at [1083, 129] on select "All Results Closed Won Closed Lost Requires Followup" at bounding box center [1129, 135] width 242 height 27
select select "Followup"
click at [1008, 122] on select "All Results Closed Won Closed Lost Requires Followup" at bounding box center [1129, 135] width 242 height 27
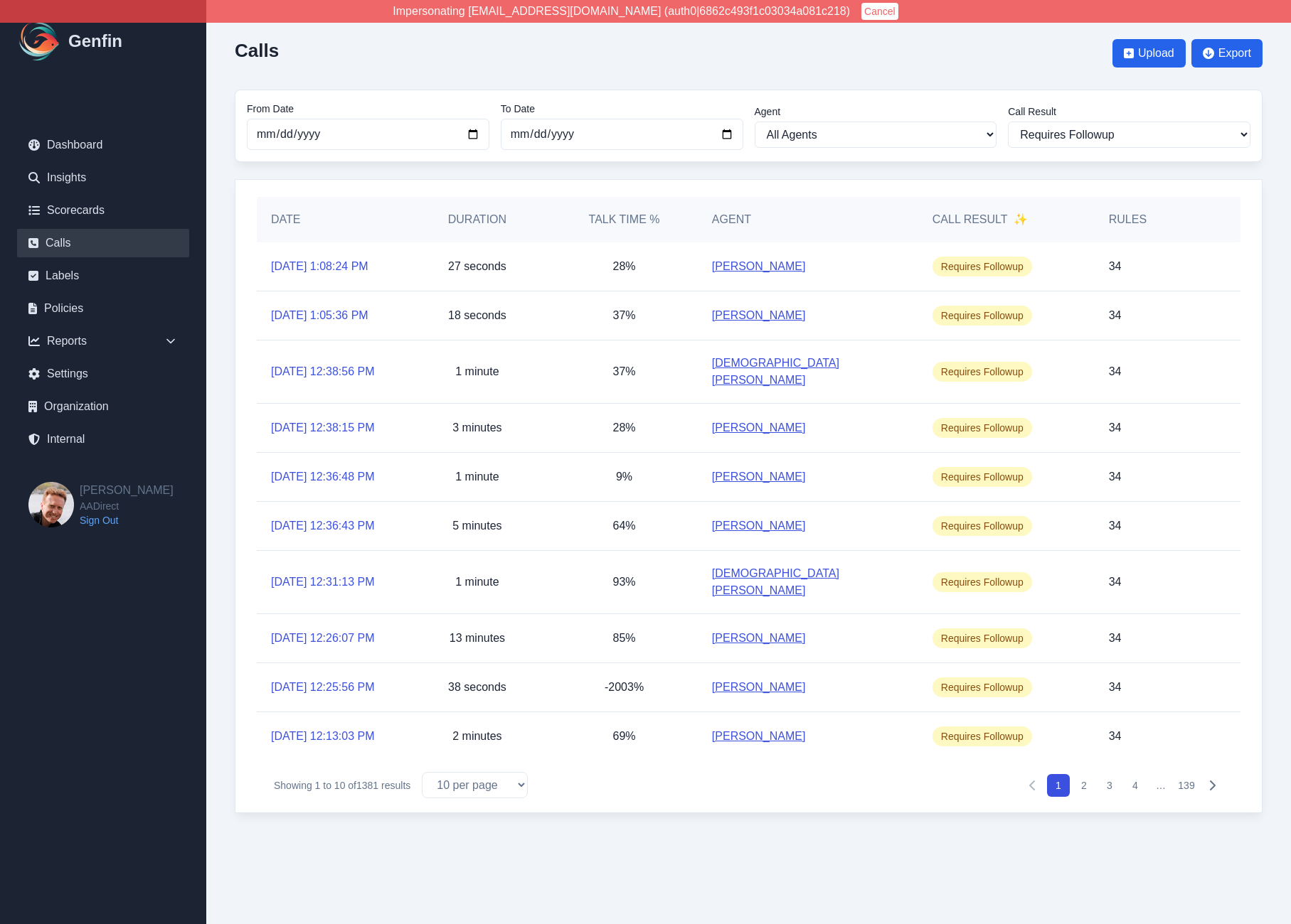
click at [1185, 797] on button "139" at bounding box center [1186, 785] width 23 height 23
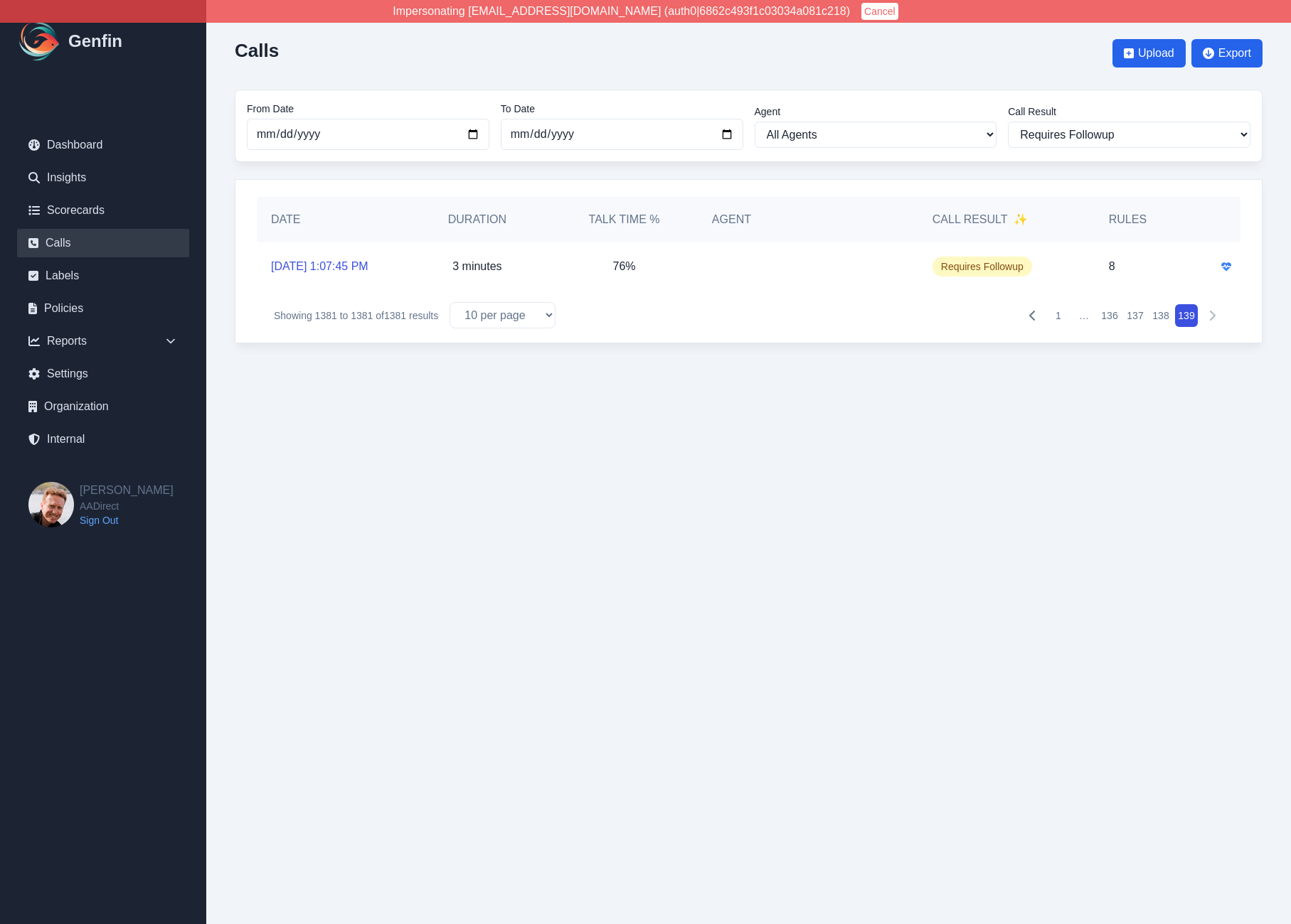
click at [1058, 317] on button "1" at bounding box center [1058, 316] width 23 height 23
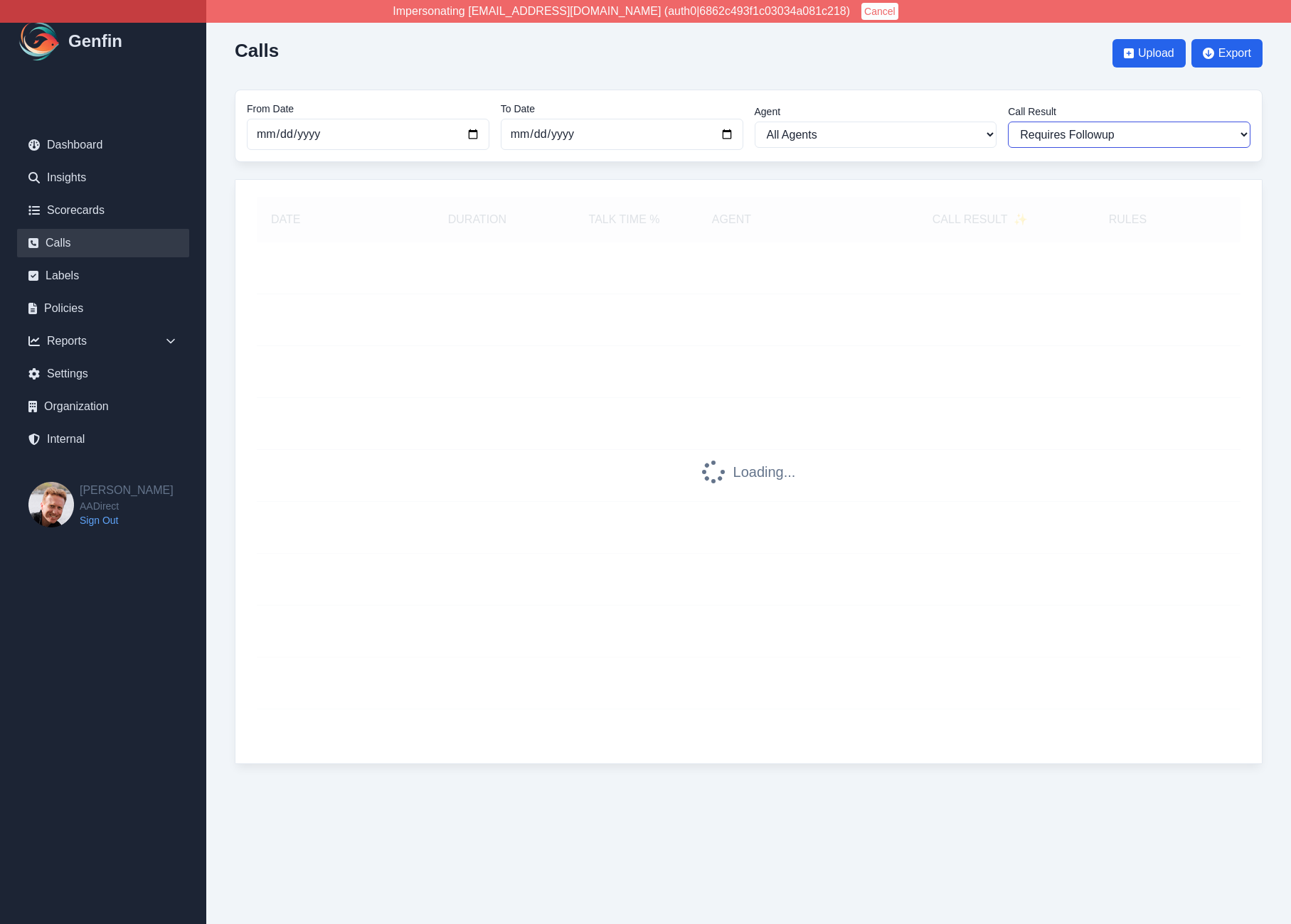
click at [1072, 136] on select "All Results Closed Won Closed Lost Requires Followup" at bounding box center [1129, 135] width 242 height 27
click at [1008, 122] on select "All Results Closed Won Closed Lost Requires Followup" at bounding box center [1129, 135] width 242 height 27
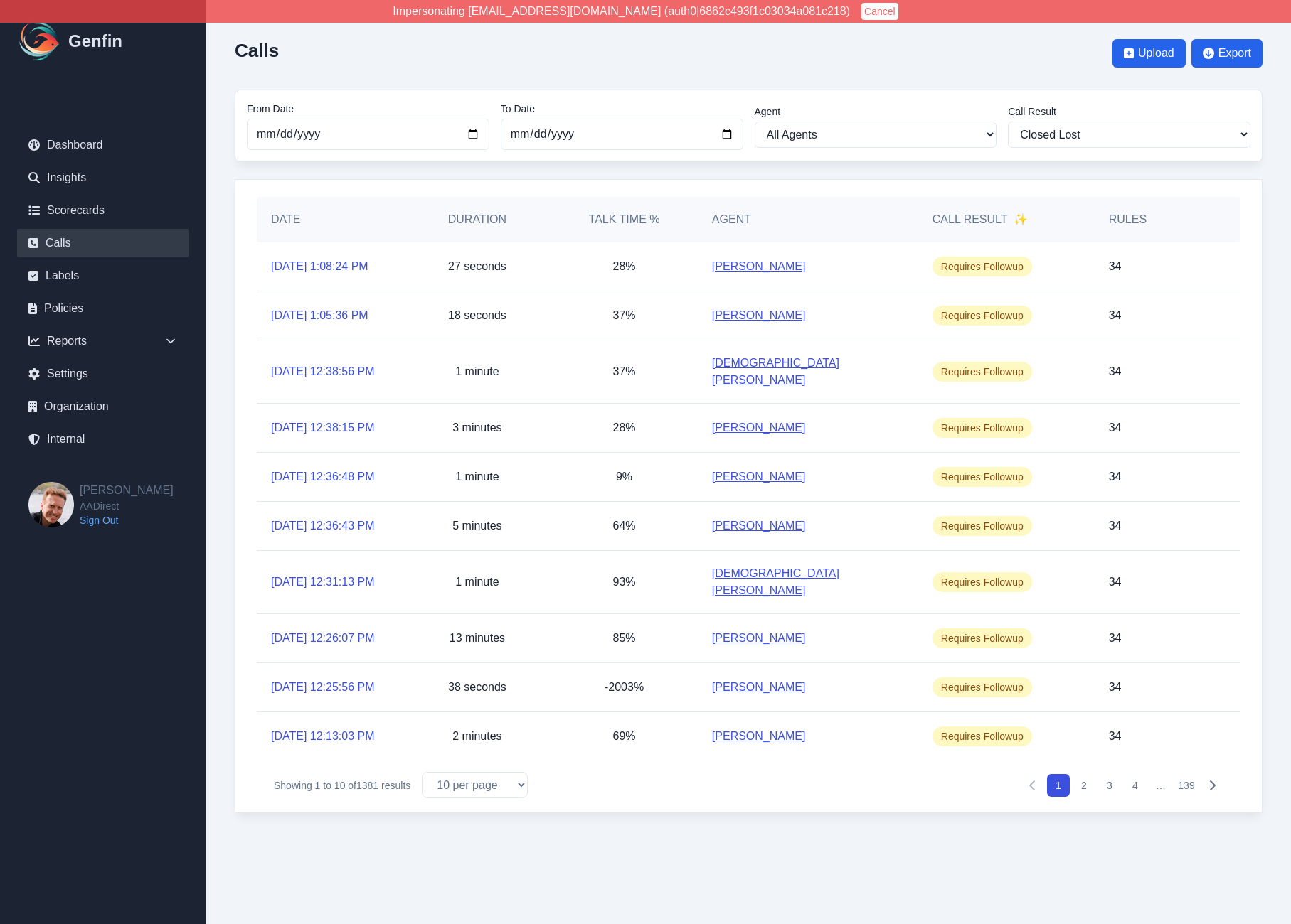
click at [1048, 162] on div "Calls Upload Export From Date 2025-08-01 To Date 2025-09-22 Agent All Agents Ab…" at bounding box center [748, 420] width 1084 height 841
click at [1088, 136] on select "All Results Closed Won Closed Lost Requires Followup" at bounding box center [1129, 135] width 242 height 27
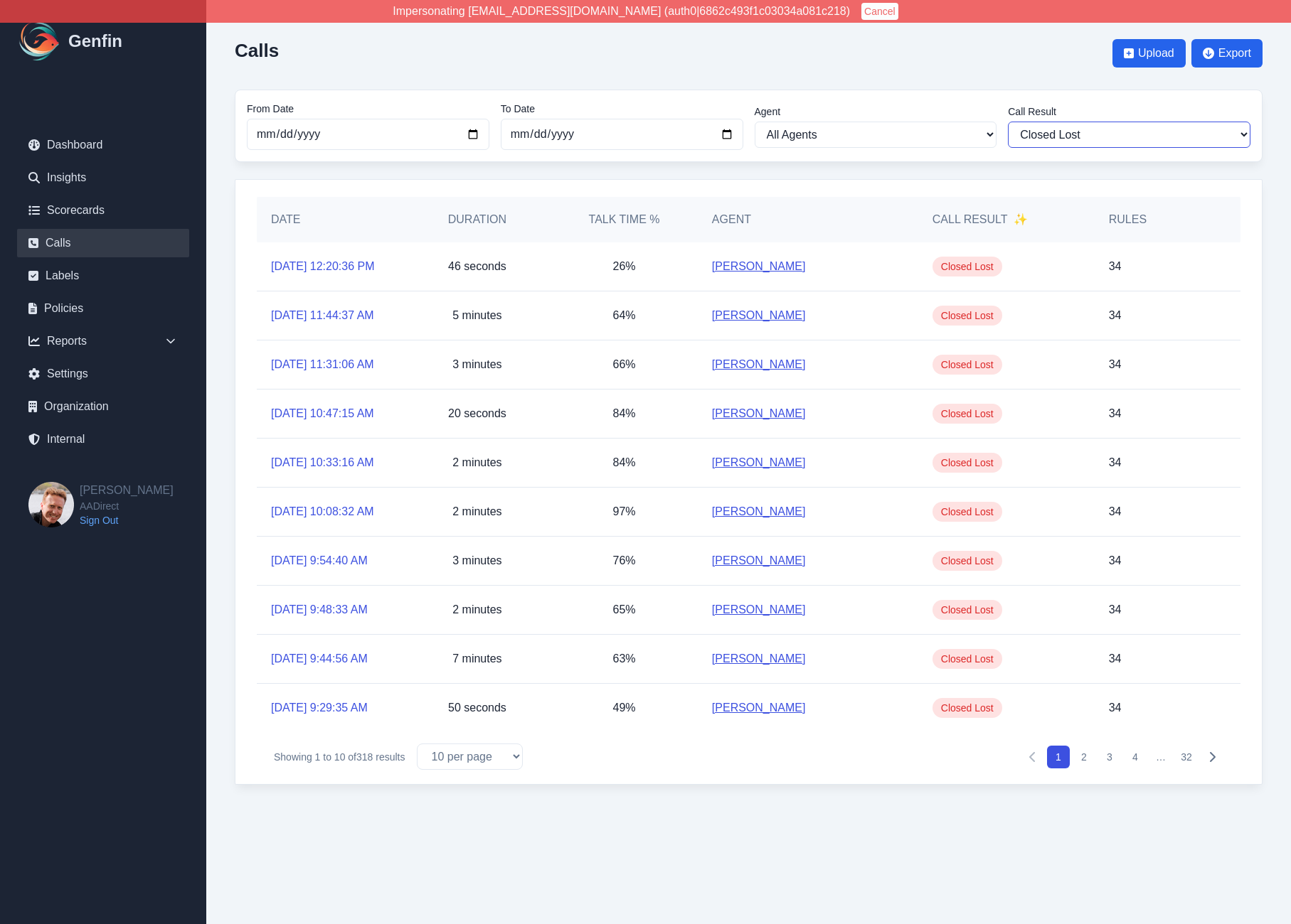
click at [1008, 122] on select "All Results Closed Won Closed Lost Requires Followup" at bounding box center [1129, 135] width 242 height 27
click at [1138, 769] on button "4" at bounding box center [1135, 757] width 23 height 23
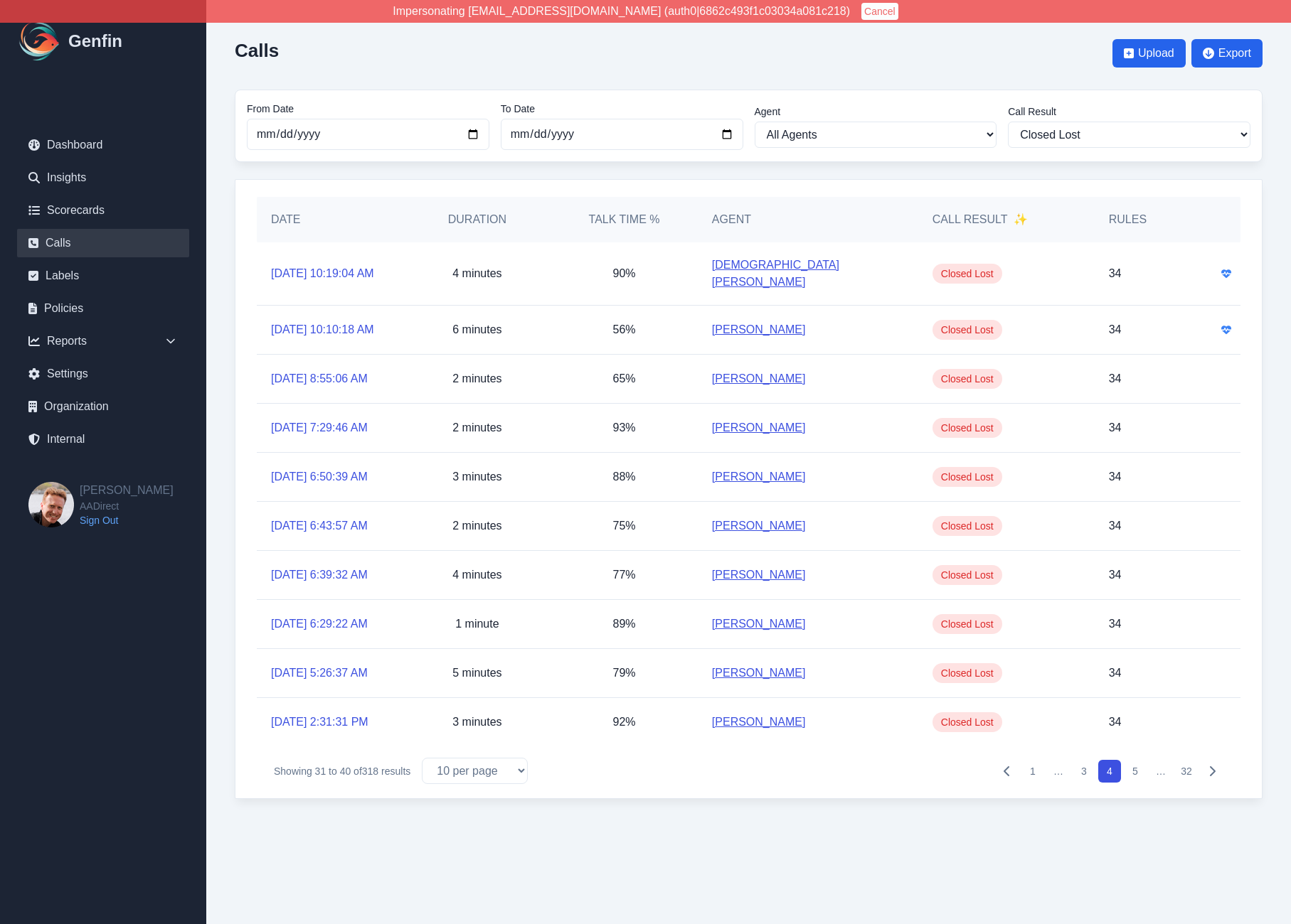
click at [1026, 782] on button "1" at bounding box center [1033, 771] width 23 height 23
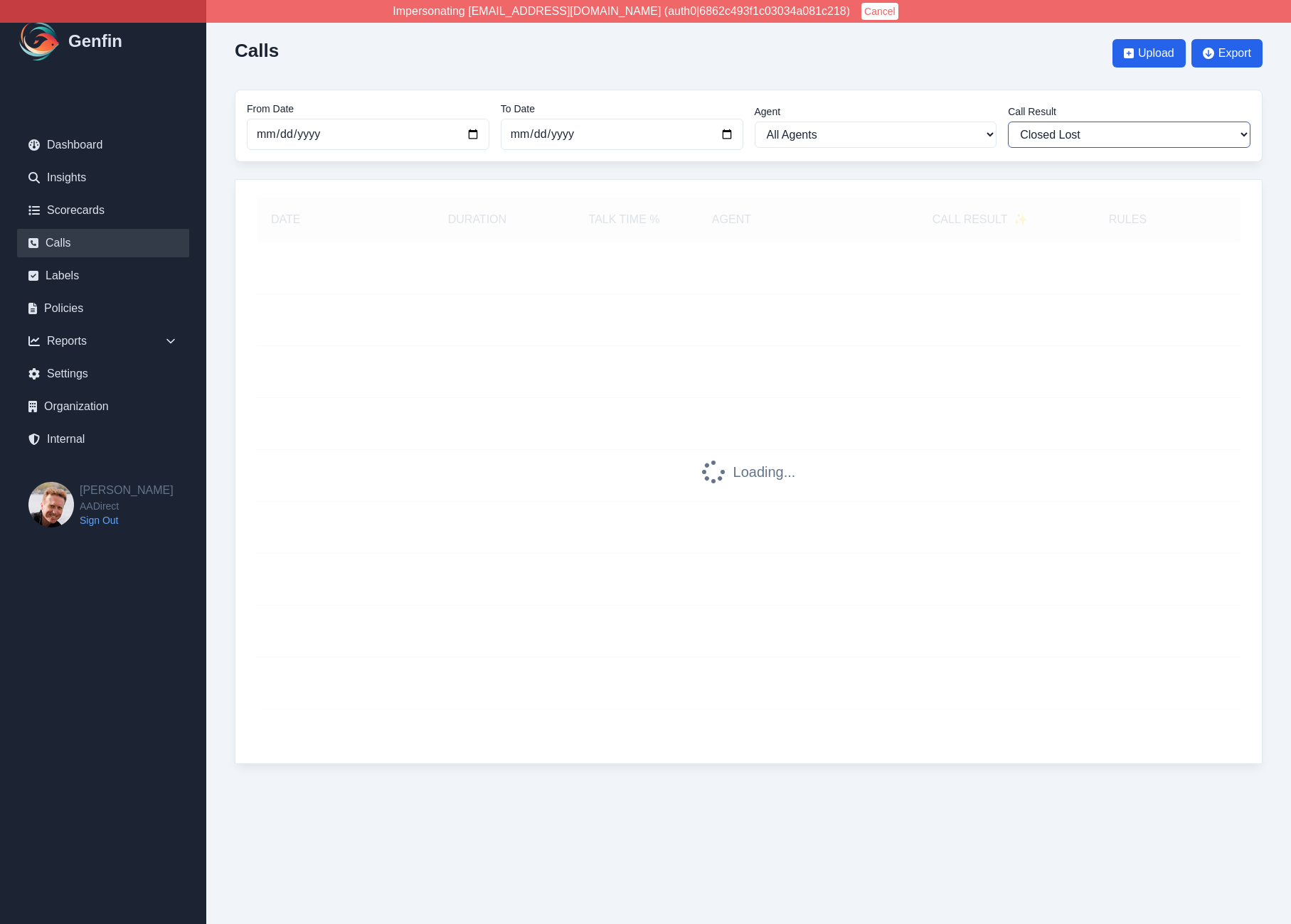
click at [1054, 123] on select "All Results Closed Won Closed Lost Requires Followup" at bounding box center [1129, 135] width 242 height 27
click at [1008, 122] on select "All Results Closed Won Closed Lost Requires Followup" at bounding box center [1129, 135] width 242 height 27
select select "Yes"
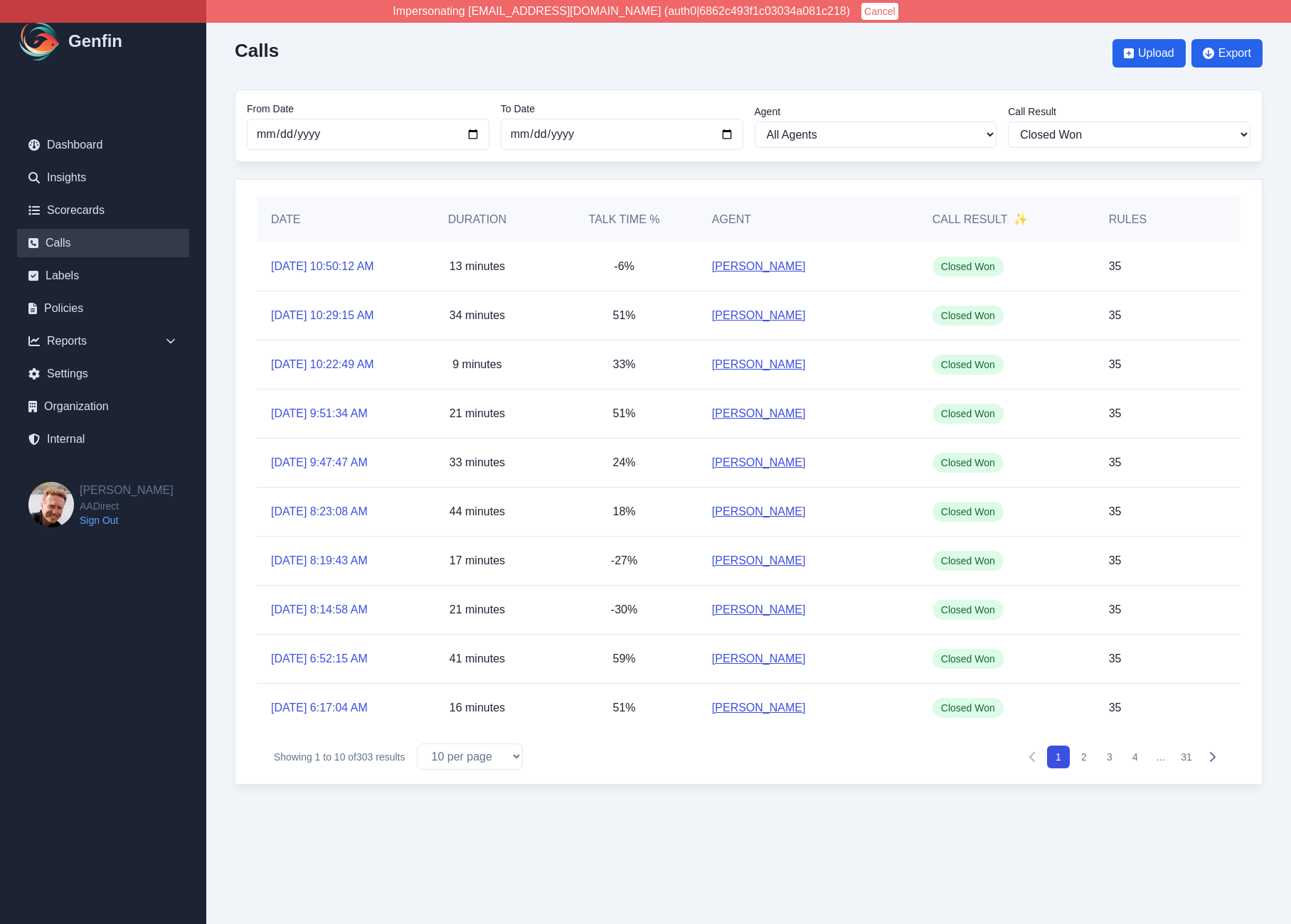
click at [1188, 769] on button "31" at bounding box center [1186, 757] width 23 height 23
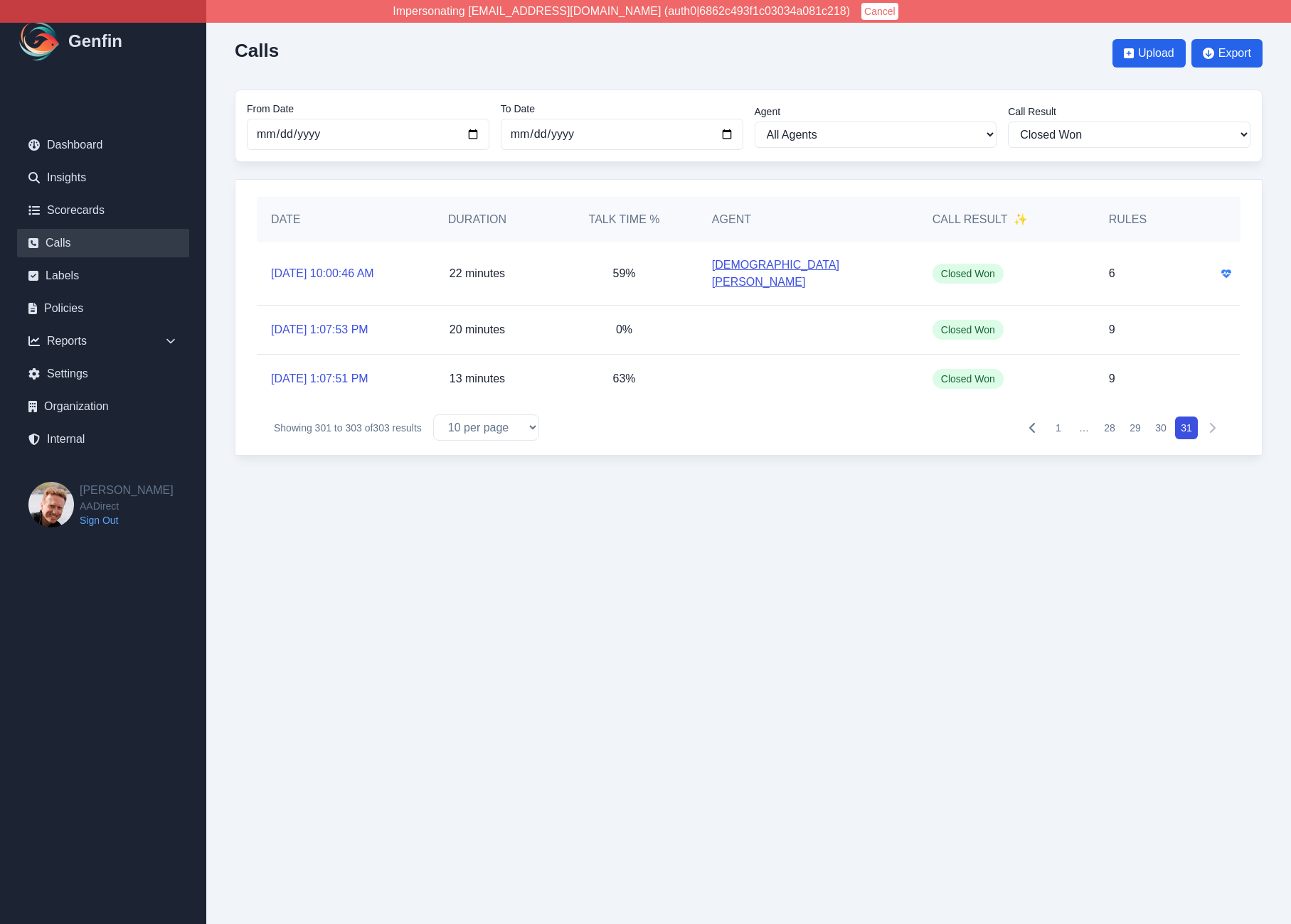
click at [1061, 417] on button "1" at bounding box center [1058, 428] width 23 height 23
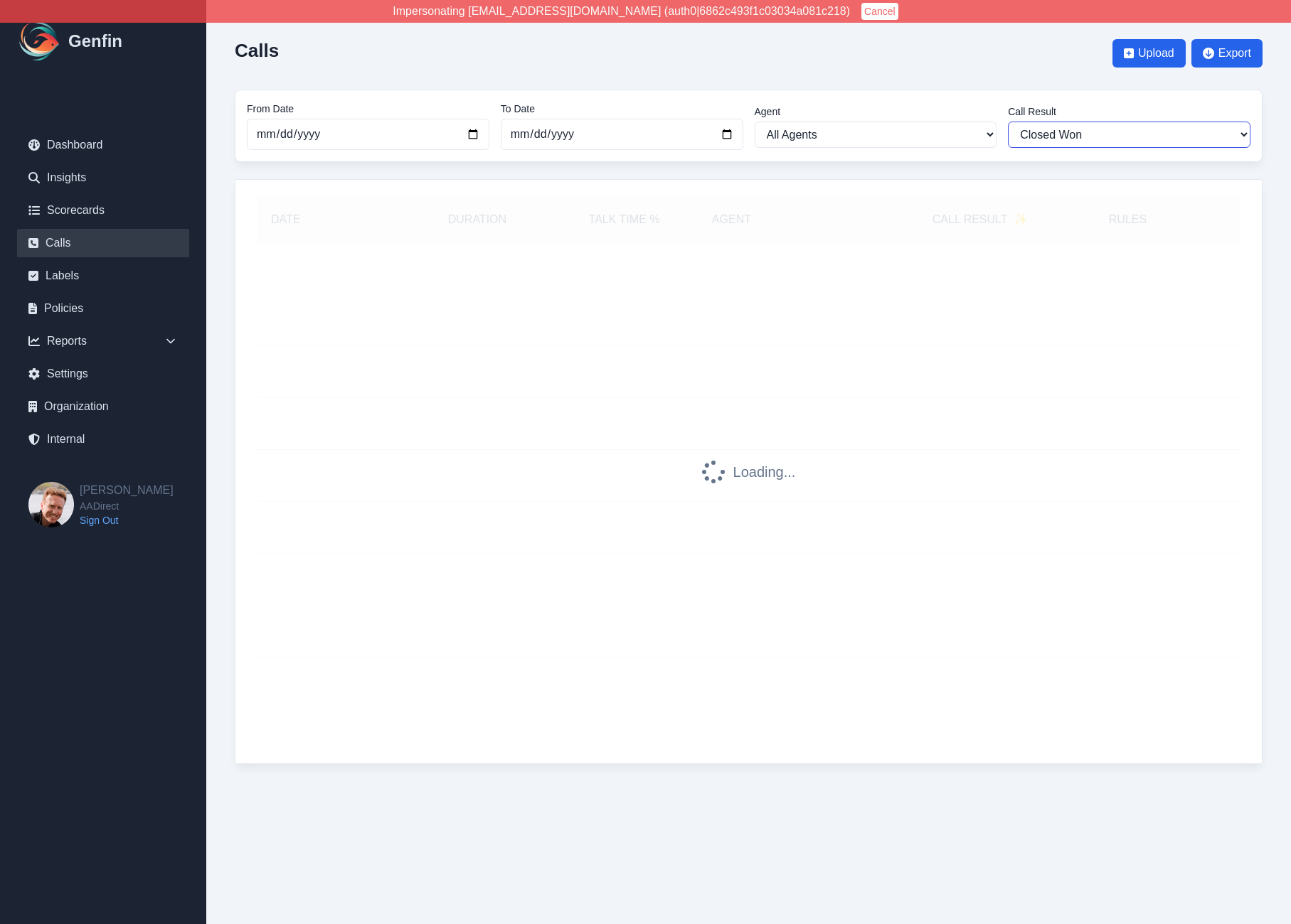
click at [1064, 133] on select "All Results Closed Won Closed Lost Requires Followup" at bounding box center [1129, 135] width 242 height 27
click at [1008, 122] on select "All Results Closed Won Closed Lost Requires Followup" at bounding box center [1129, 135] width 242 height 27
select select "Yes"
select select
click at [1032, 53] on div "Calls Upload Export" at bounding box center [749, 54] width 1027 height 50
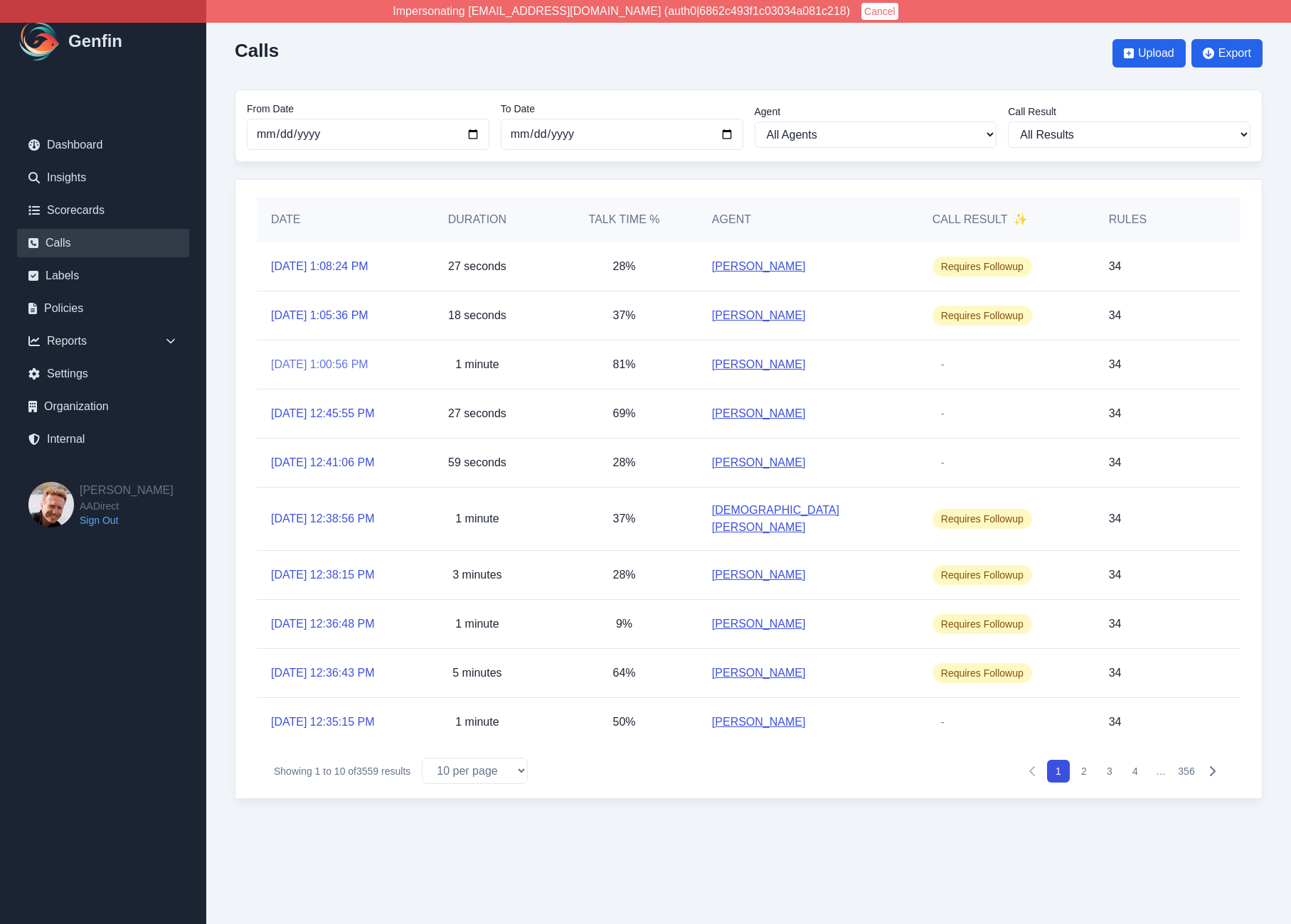
click at [350, 361] on link "9/22/2025, 1:00:56 PM" at bounding box center [320, 364] width 98 height 17
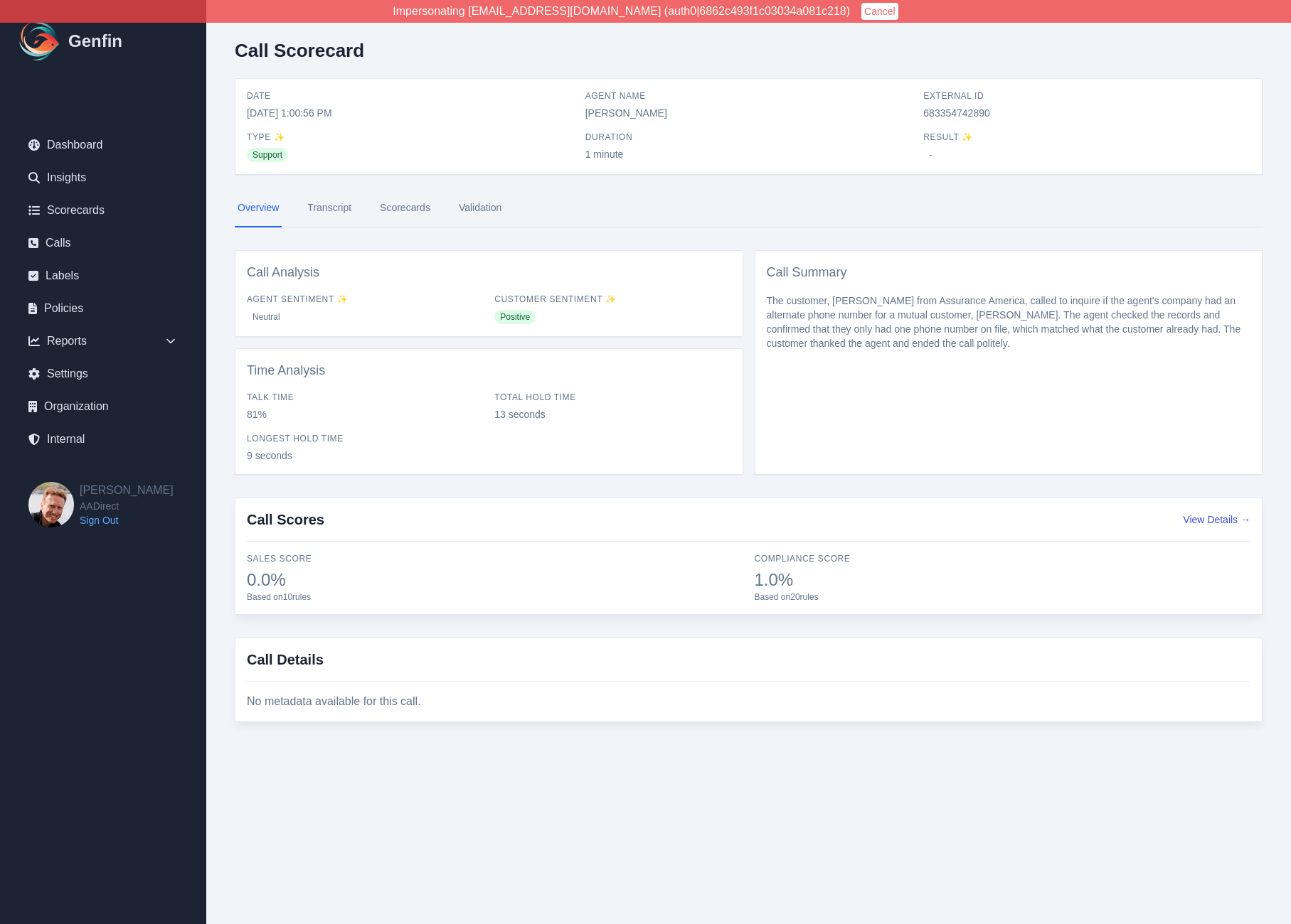
click at [315, 203] on link "Transcript" at bounding box center [330, 208] width 50 height 39
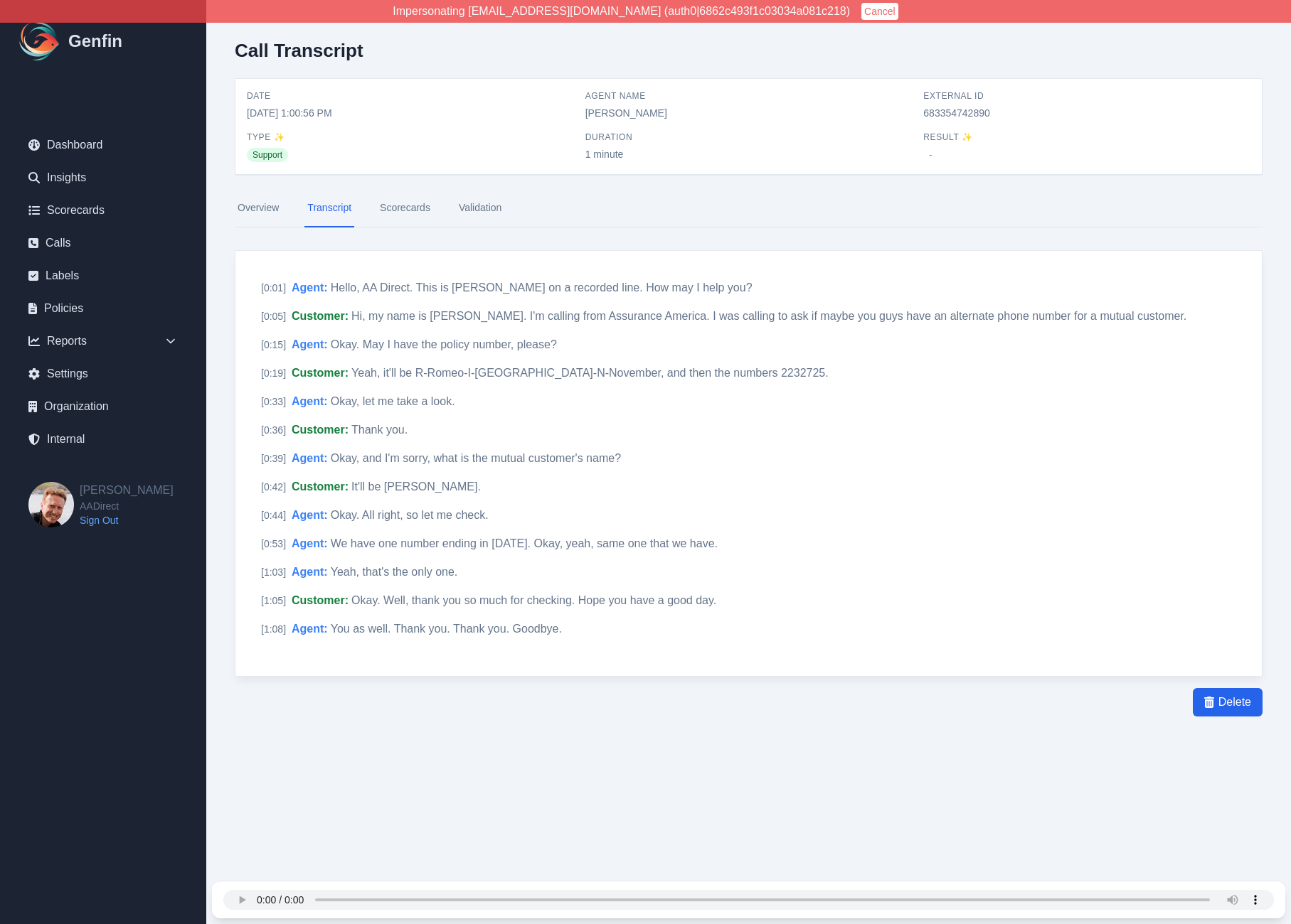
click at [483, 773] on div "Call Transcript Date [DATE] 1:00:56 PM Agent Name [PERSON_NAME] External ID 683…" at bounding box center [748, 407] width 1084 height 813
